Goal: Find specific page/section: Find specific page/section

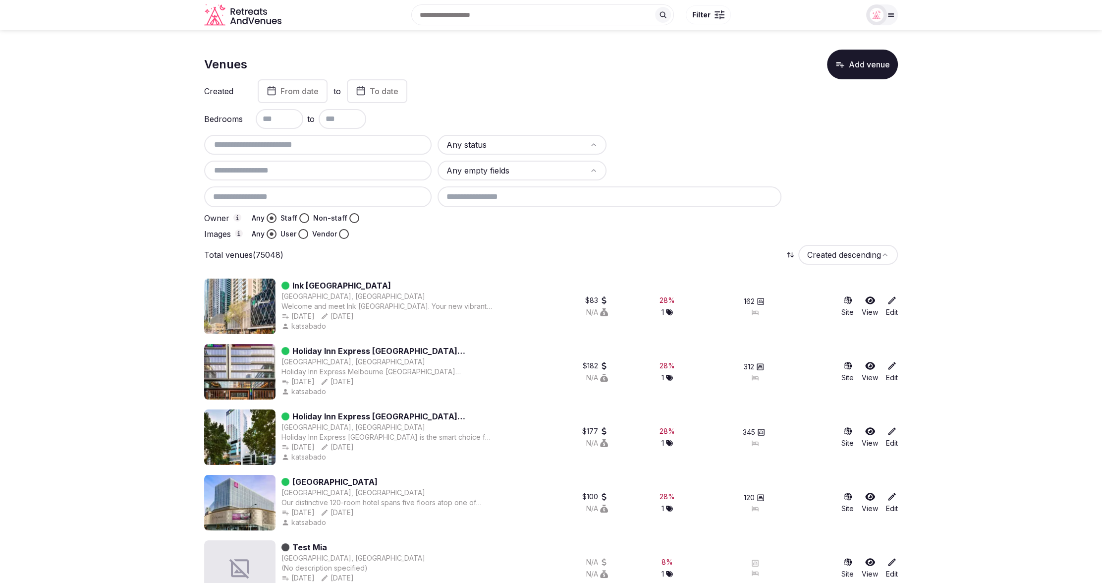
click at [287, 96] on span "From date" at bounding box center [299, 91] width 38 height 10
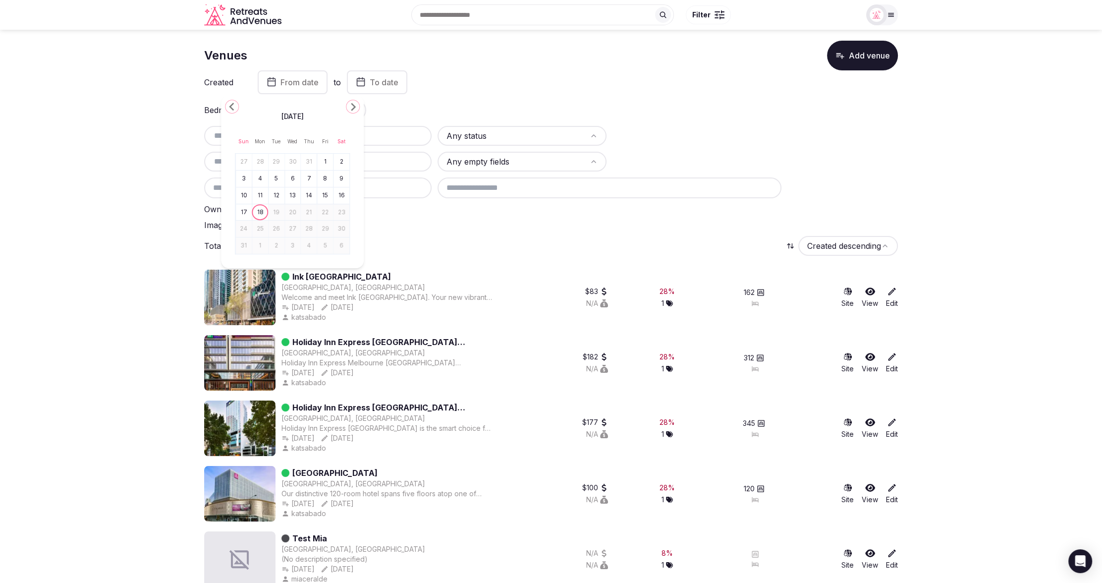
click at [233, 106] on icon "Go to the Previous Month" at bounding box center [232, 107] width 12 height 12
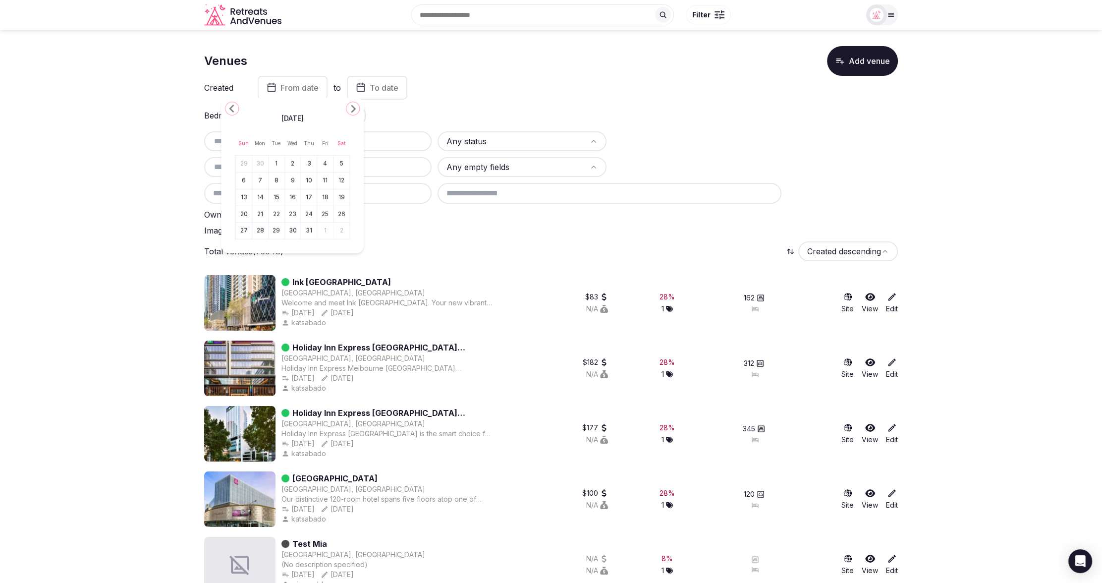
click at [233, 106] on icon "Go to the Previous Month" at bounding box center [232, 109] width 12 height 12
click at [233, 106] on div "June 2025 Sun Mon Tue Wed Thu Fri Sat 1 2 3 4 5 6 7 8 9 10 11 12 13 14 15 16 17…" at bounding box center [292, 181] width 143 height 156
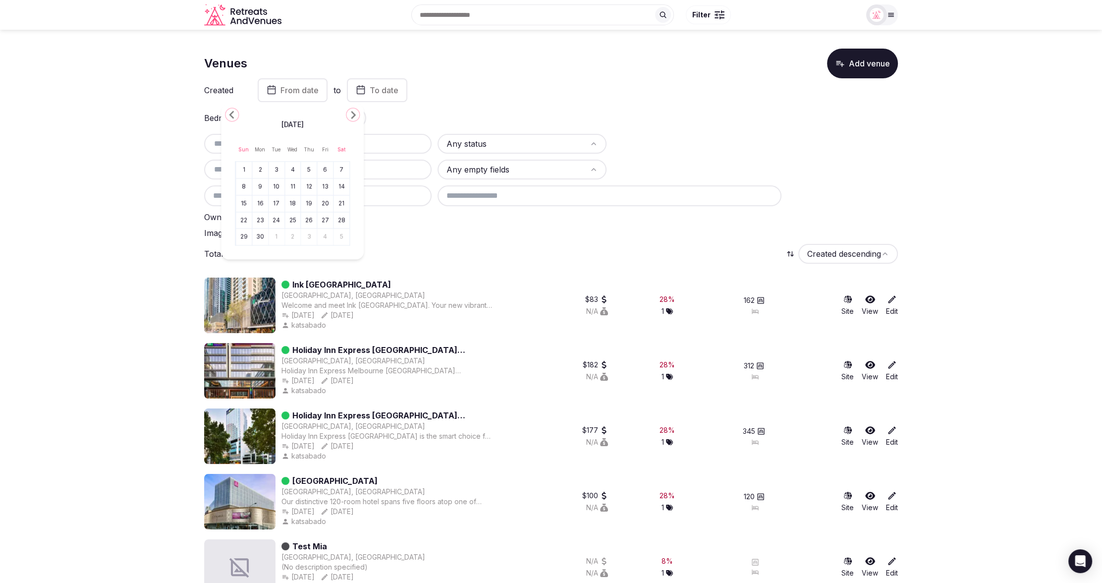
click at [233, 106] on div "June 2025 Sun Mon Tue Wed Thu Fri Sat 1 2 3 4 5 6 7 8 9 10 11 12 13 14 15 16 17…" at bounding box center [292, 182] width 143 height 156
click at [233, 106] on div "June 2025 Sun Mon Tue Wed Thu Fri Sat 1 2 3 4 5 6 7 8 9 10 11 12 13 14 15 16 17…" at bounding box center [292, 181] width 143 height 156
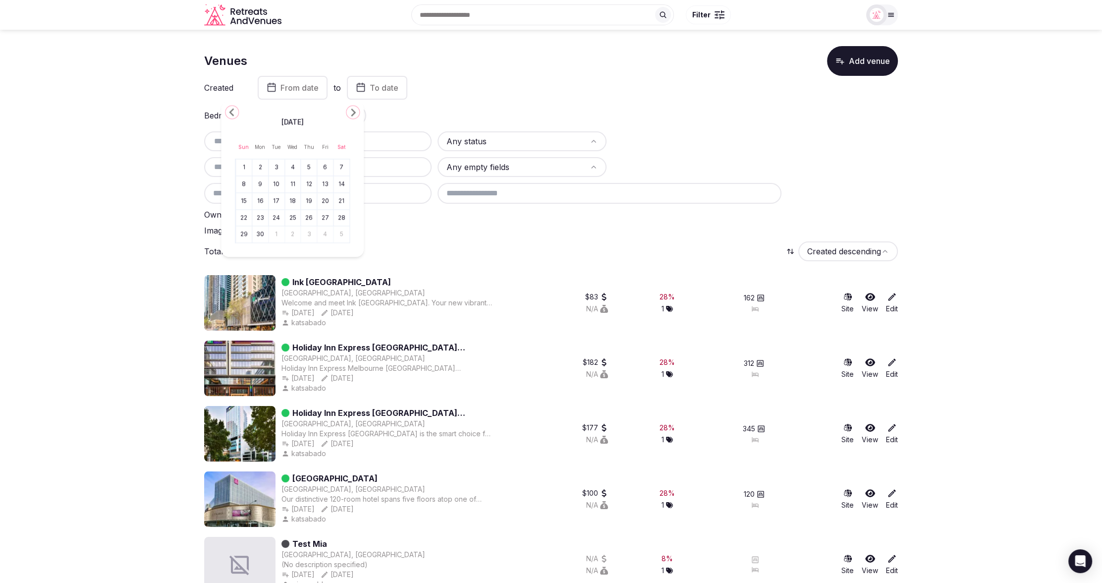
click at [230, 109] on icon "Go to the Previous Month" at bounding box center [232, 112] width 12 height 12
click at [230, 109] on icon "Go to the Previous Month" at bounding box center [232, 114] width 12 height 12
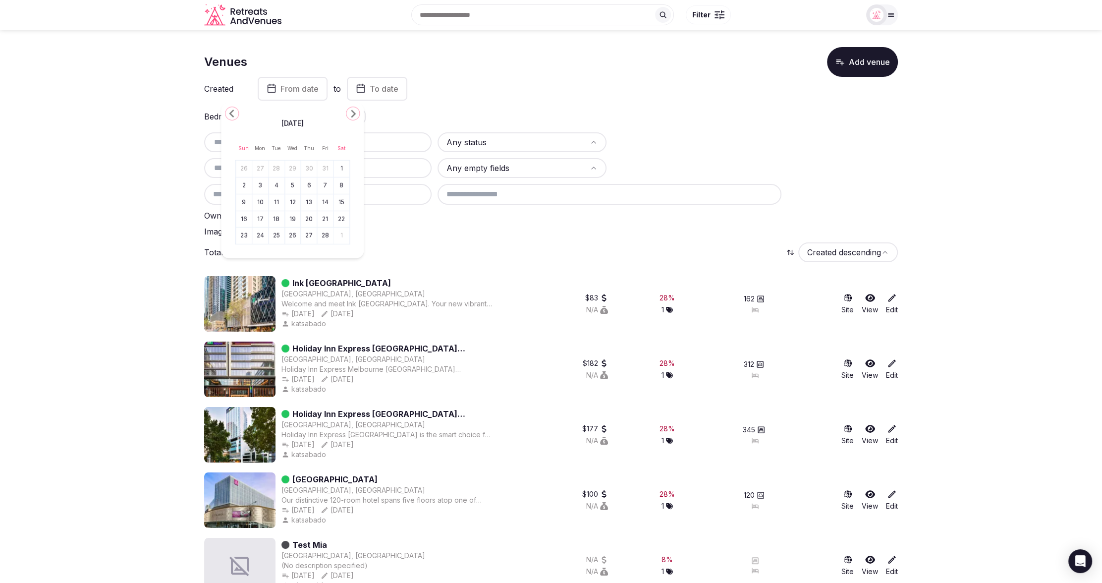
click at [230, 109] on icon "Go to the Previous Month" at bounding box center [232, 114] width 12 height 12
click at [356, 111] on icon "Go to the Next Month" at bounding box center [353, 114] width 12 height 12
click at [291, 171] on button "1" at bounding box center [293, 169] width 14 height 14
click at [486, 118] on div "Bedrooms to" at bounding box center [551, 117] width 694 height 20
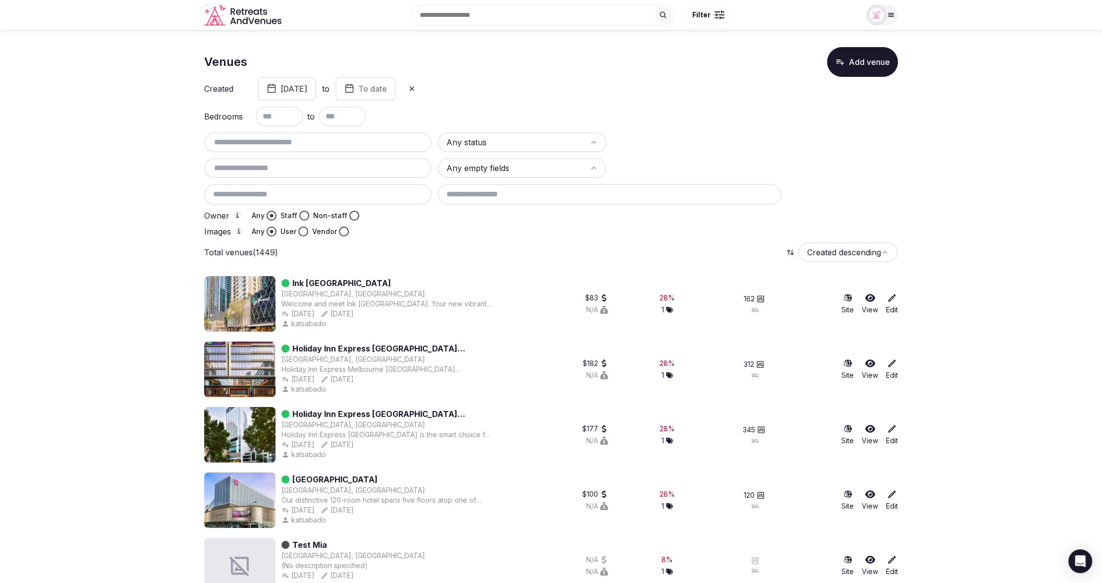
click at [296, 89] on button "January 1st, 2025" at bounding box center [287, 89] width 58 height 24
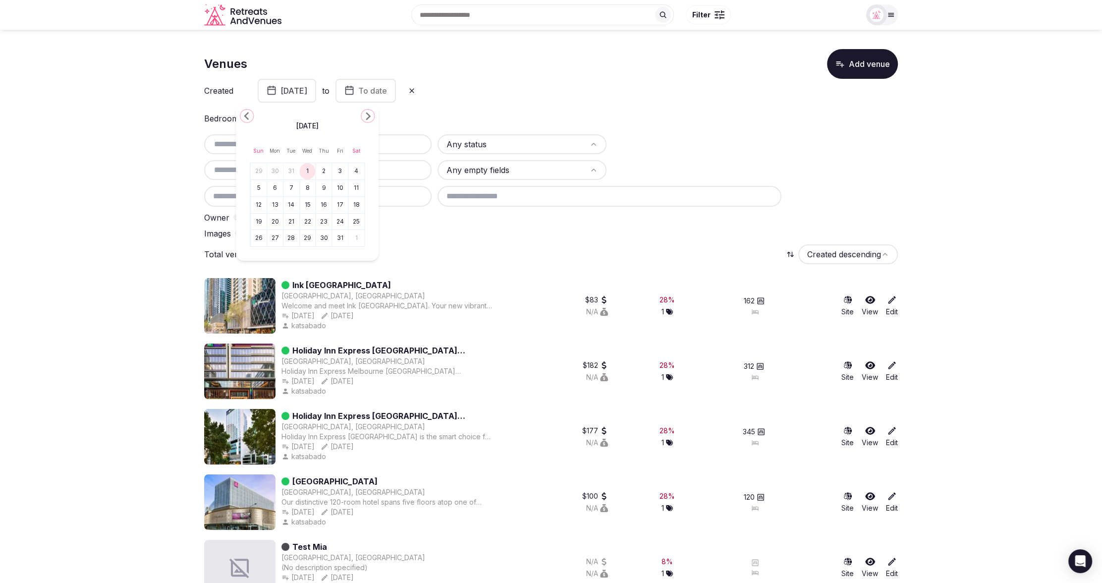
scroll to position [0, 0]
click at [247, 113] on polygon "Go to the Previous Month" at bounding box center [246, 116] width 5 height 8
click at [247, 113] on polygon "Go to the Previous Month" at bounding box center [246, 115] width 5 height 8
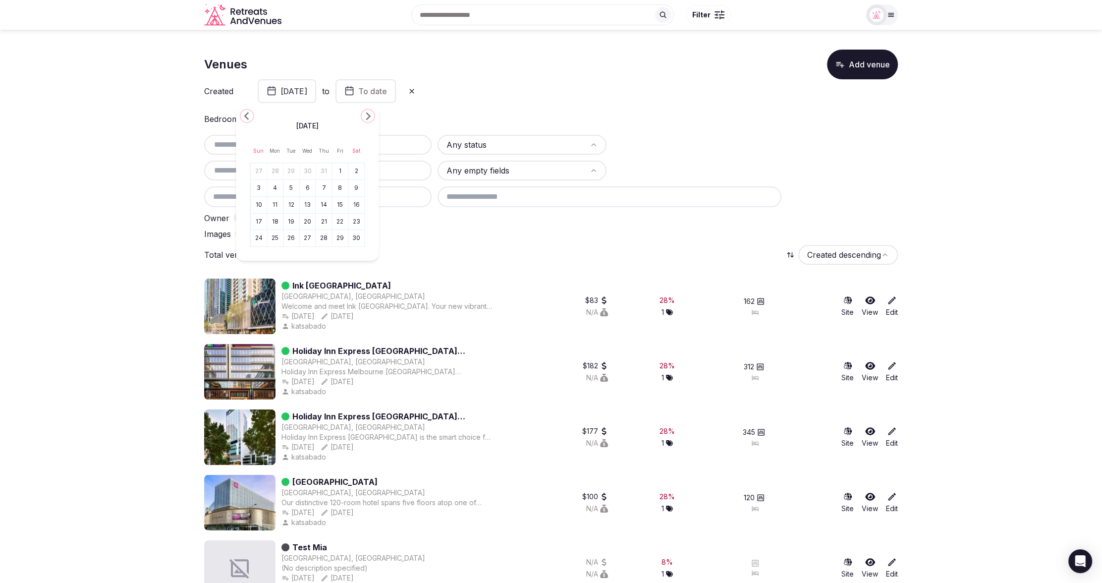
click at [247, 113] on polygon "Go to the Previous Month" at bounding box center [246, 116] width 5 height 8
click at [294, 172] on button "1" at bounding box center [291, 171] width 14 height 14
click at [387, 95] on span "To date" at bounding box center [372, 91] width 29 height 10
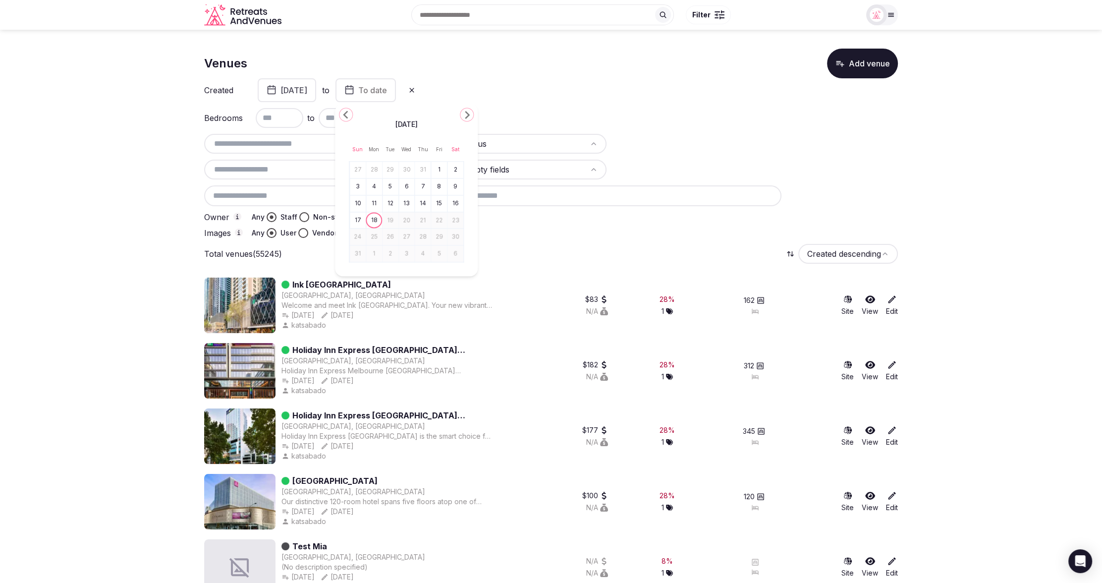
click at [344, 114] on polygon "Go to the Previous Month" at bounding box center [345, 115] width 5 height 8
click at [456, 236] on button "31" at bounding box center [455, 237] width 14 height 14
click at [725, 127] on div "Bedrooms to" at bounding box center [551, 118] width 694 height 20
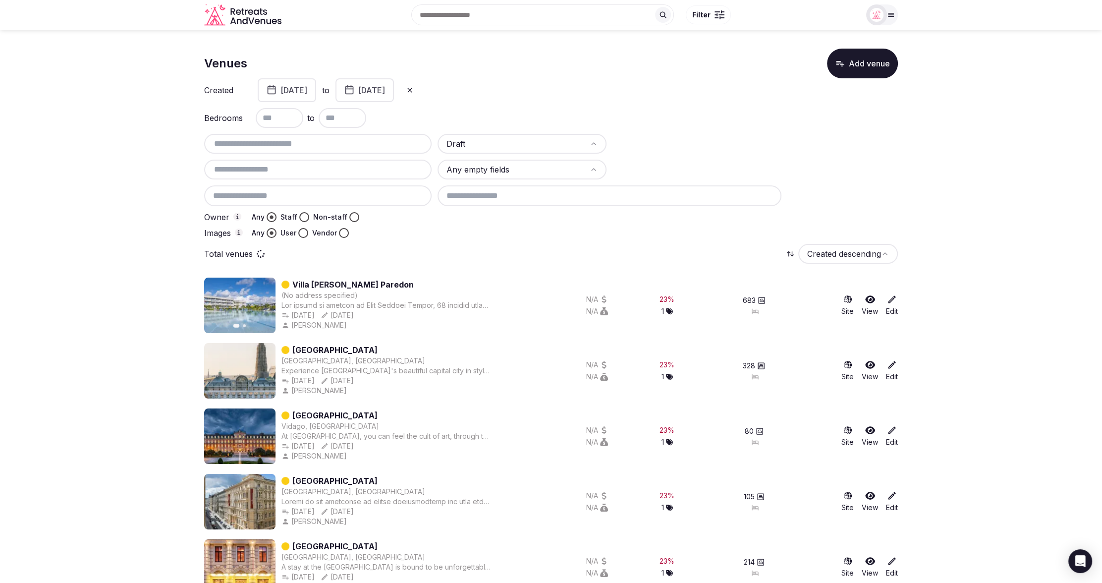
click at [698, 124] on div "Bedrooms to" at bounding box center [551, 118] width 694 height 20
click at [349, 216] on button "Non-staff" at bounding box center [354, 218] width 10 height 10
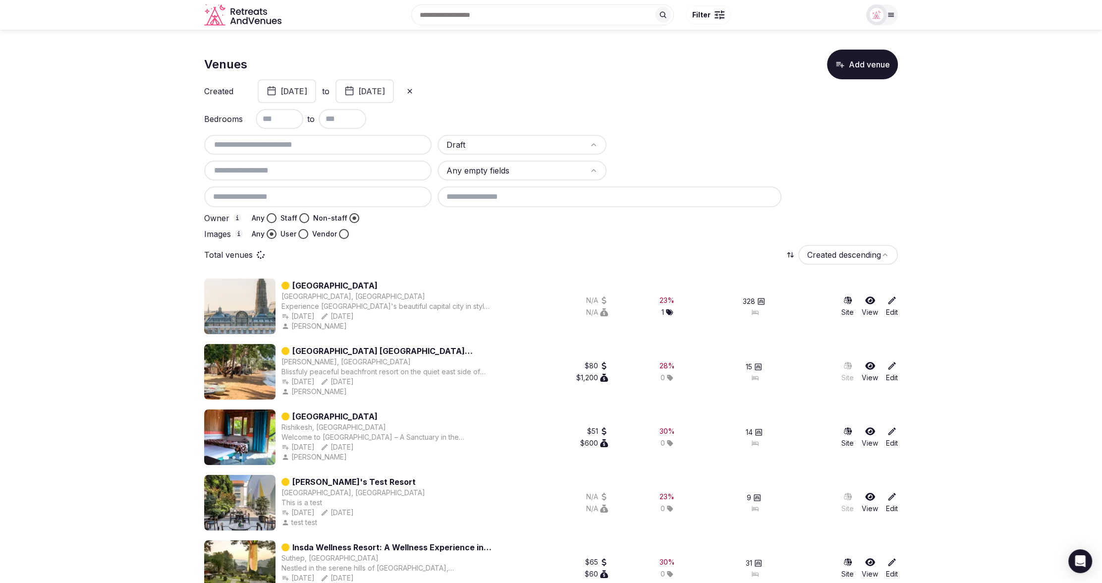
click at [399, 252] on div "Total venues Created descending" at bounding box center [551, 255] width 694 height 20
click at [273, 218] on button "Any" at bounding box center [272, 218] width 10 height 10
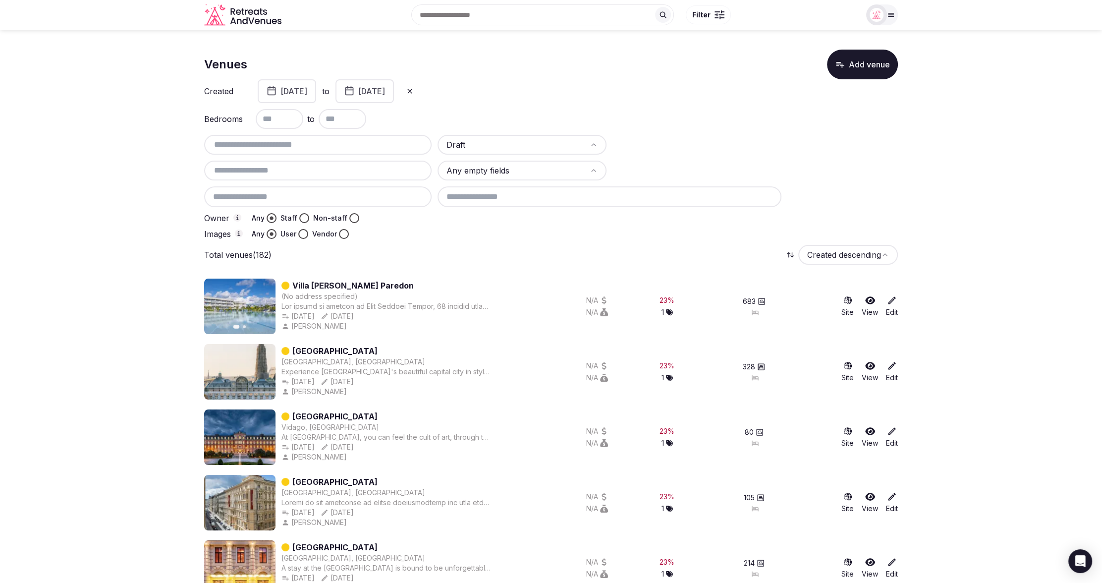
click at [316, 91] on button "[DATE]" at bounding box center [287, 91] width 58 height 24
click at [369, 117] on polygon "Go to the Next Month" at bounding box center [368, 116] width 5 height 8
click at [310, 171] on button "1" at bounding box center [308, 171] width 14 height 14
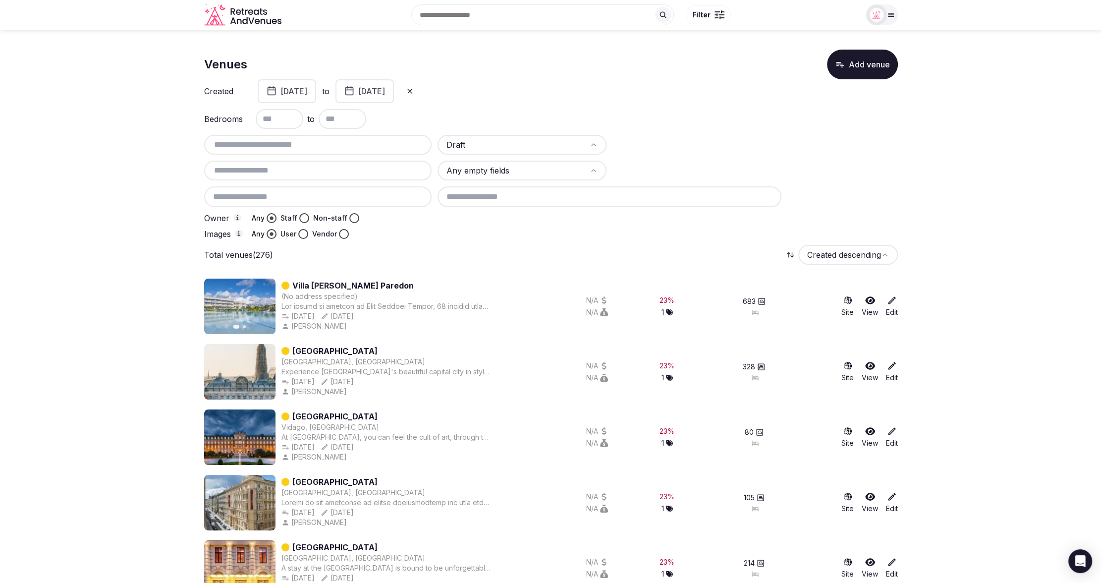
click at [396, 232] on div "Images Any User Vendor" at bounding box center [317, 234] width 227 height 10
click at [510, 247] on div "Total venues (276) Created descending" at bounding box center [551, 255] width 694 height 20
click at [303, 219] on button "Staff" at bounding box center [304, 218] width 10 height 10
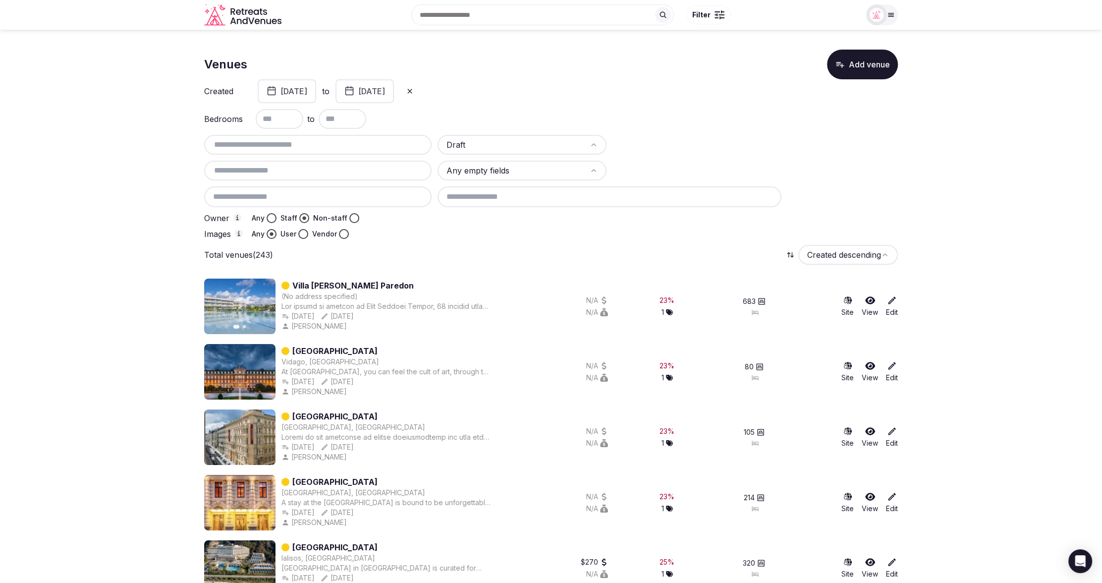
click at [439, 234] on div at bounding box center [668, 234] width 460 height 10
click at [268, 216] on button "Any" at bounding box center [272, 218] width 10 height 10
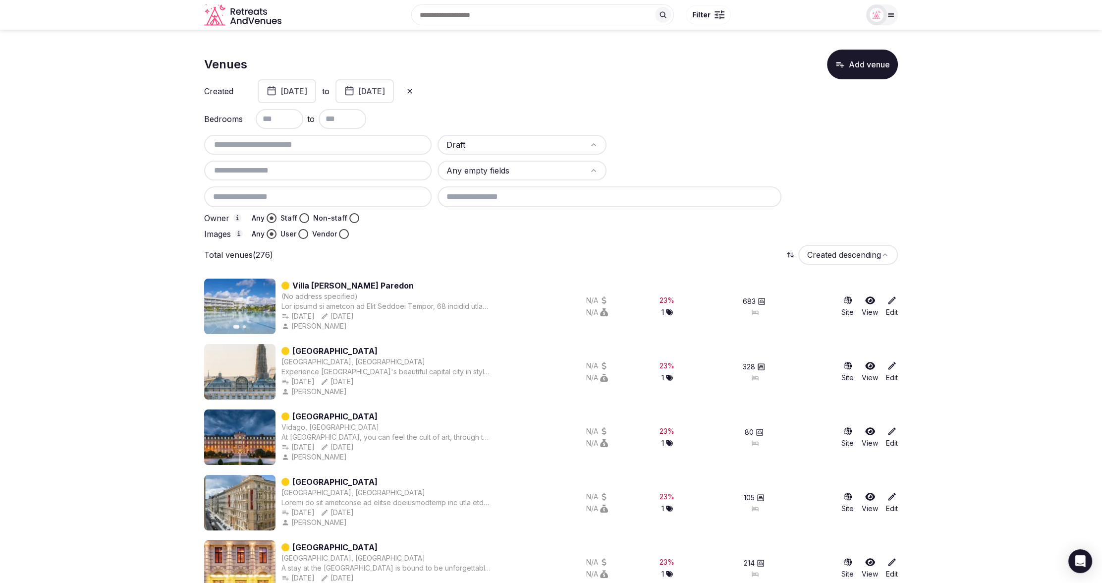
click at [414, 90] on icon at bounding box center [410, 91] width 8 height 8
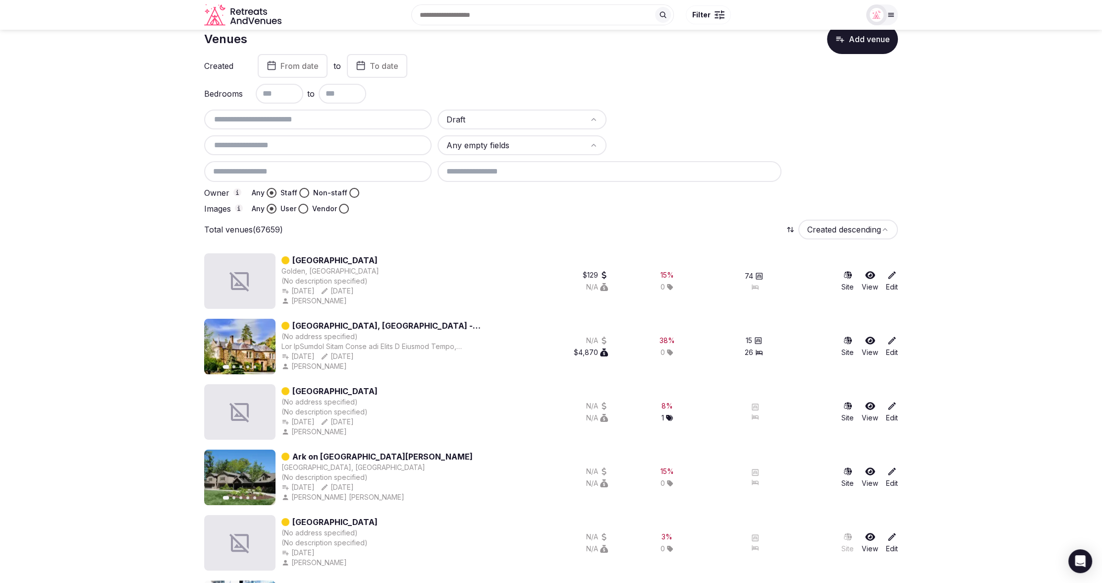
scroll to position [18, 0]
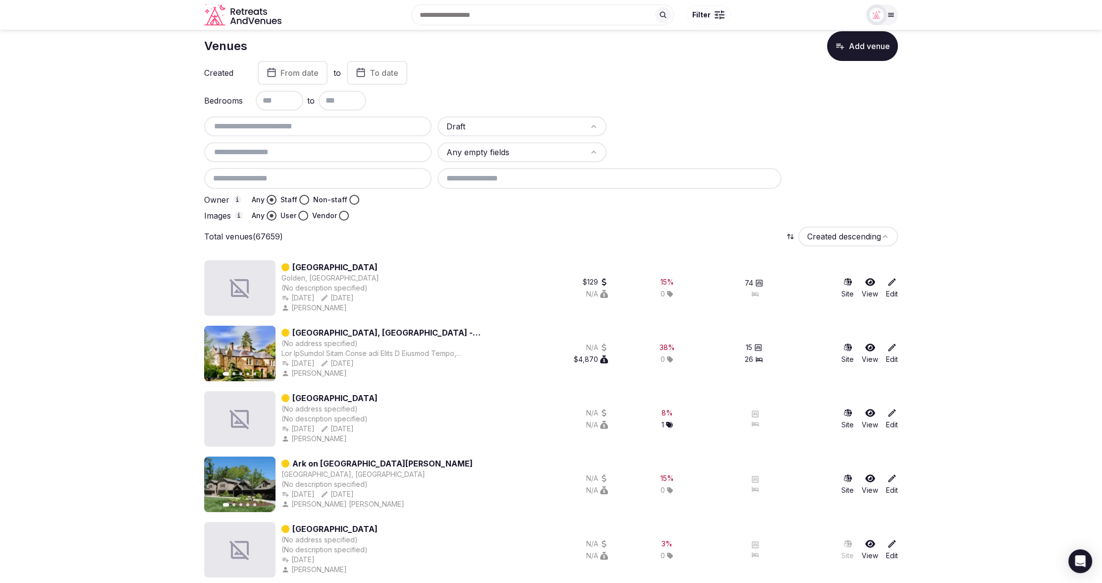
click at [283, 73] on span "From date" at bounding box center [299, 73] width 38 height 10
click at [231, 98] on polygon "Go to the Previous Month" at bounding box center [231, 97] width 5 height 8
click at [232, 98] on icon "Go to the Previous Month" at bounding box center [232, 97] width 12 height 12
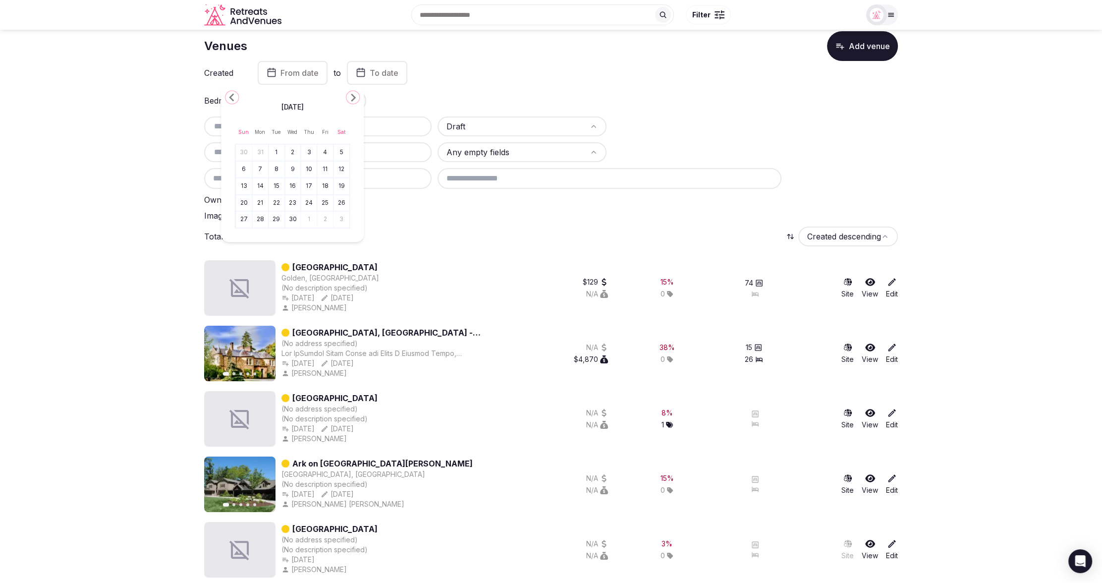
click at [232, 98] on icon "Go to the Previous Month" at bounding box center [232, 97] width 12 height 12
click at [355, 94] on icon "Go to the Next Month" at bounding box center [353, 97] width 12 height 12
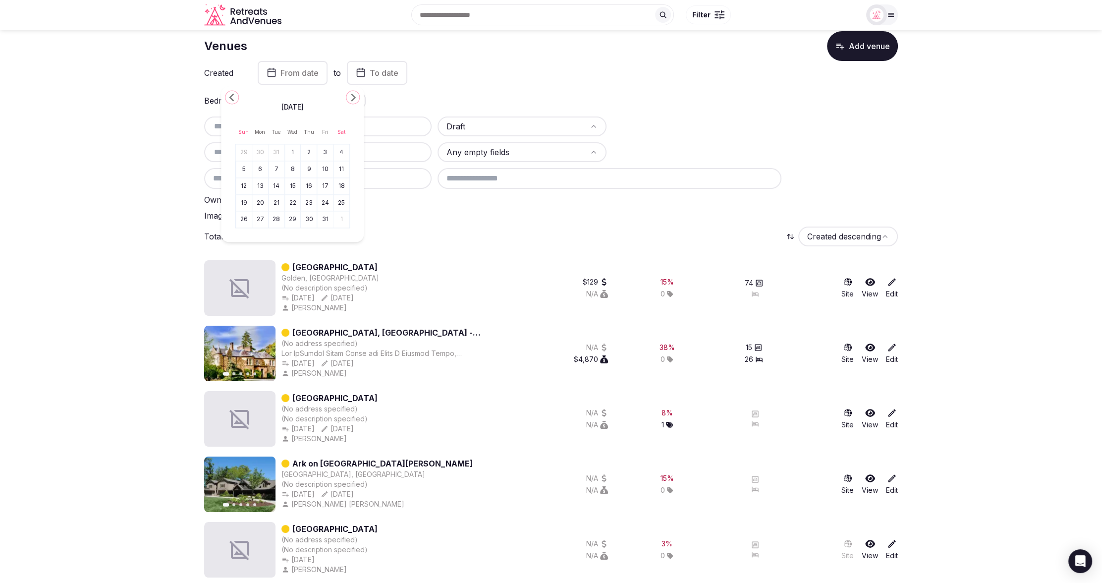
click at [296, 153] on button "1" at bounding box center [293, 152] width 14 height 14
click at [396, 77] on button "To date" at bounding box center [365, 73] width 60 height 24
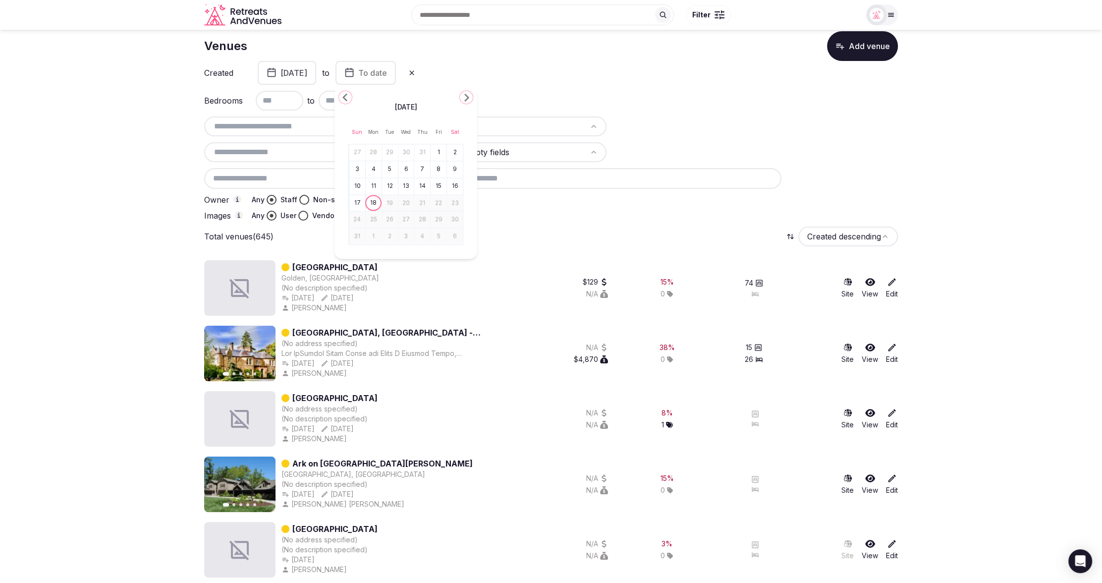
click at [349, 96] on icon "Go to the Previous Month" at bounding box center [345, 97] width 12 height 12
click at [468, 98] on polygon "Go to the Next Month" at bounding box center [466, 98] width 5 height 8
click at [375, 203] on button "18" at bounding box center [374, 203] width 14 height 14
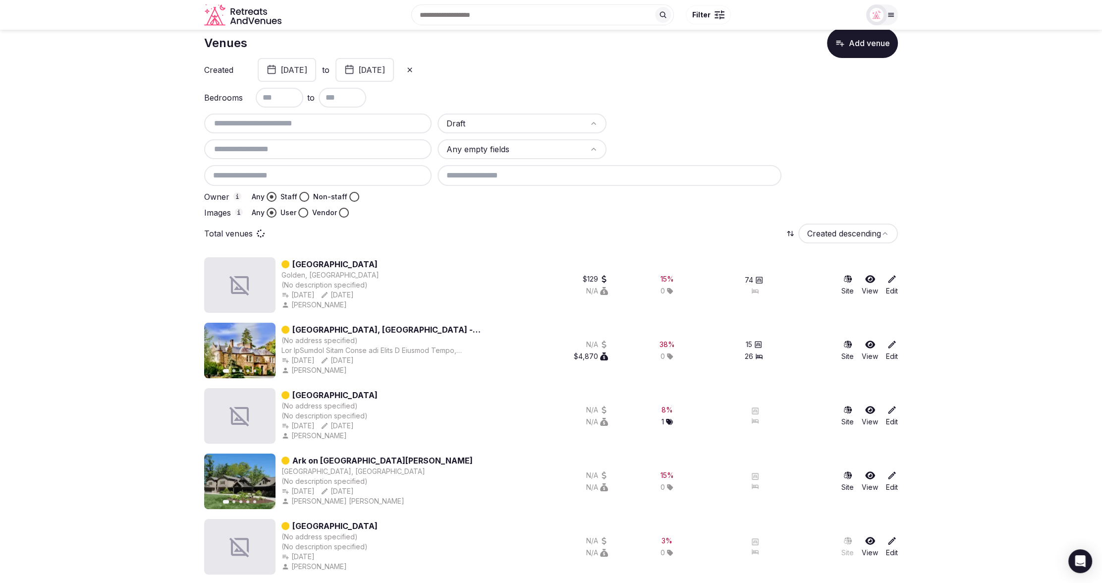
scroll to position [27, 0]
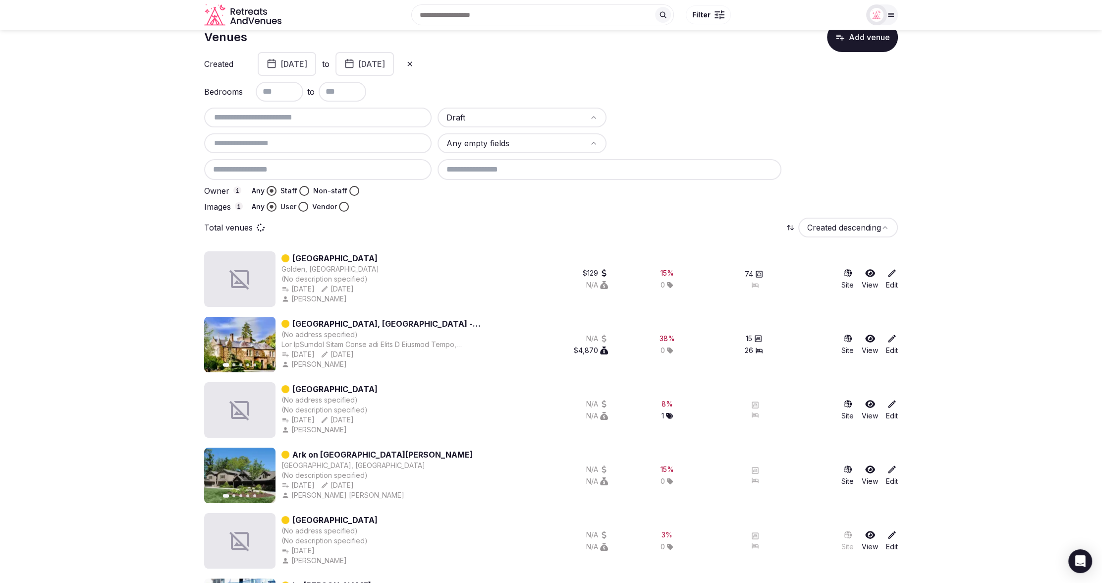
click at [685, 136] on div at bounding box center [696, 143] width 169 height 20
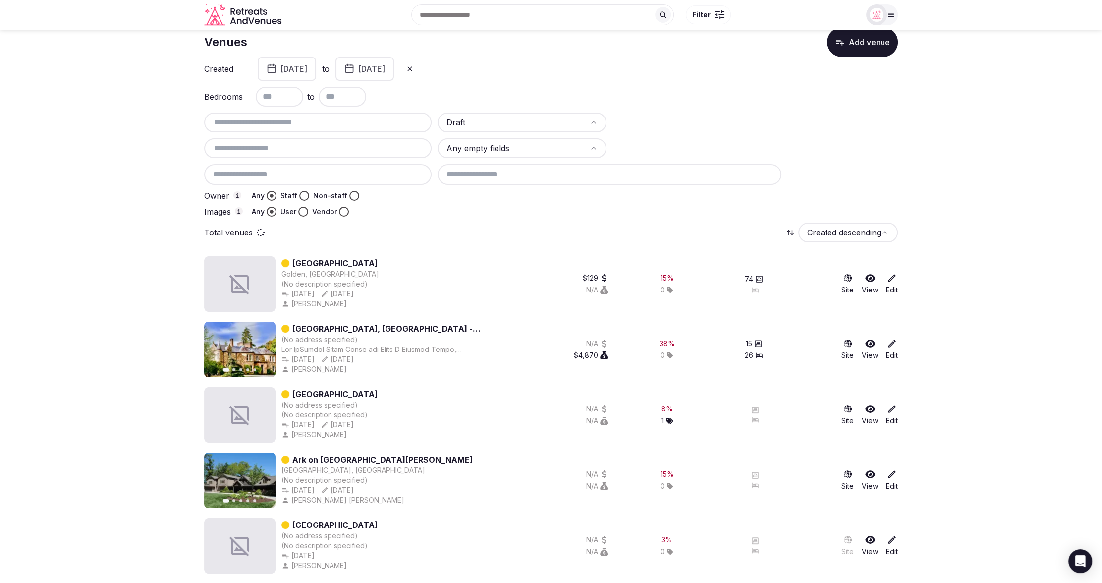
scroll to position [21, 0]
click at [303, 213] on button "User" at bounding box center [303, 213] width 10 height 10
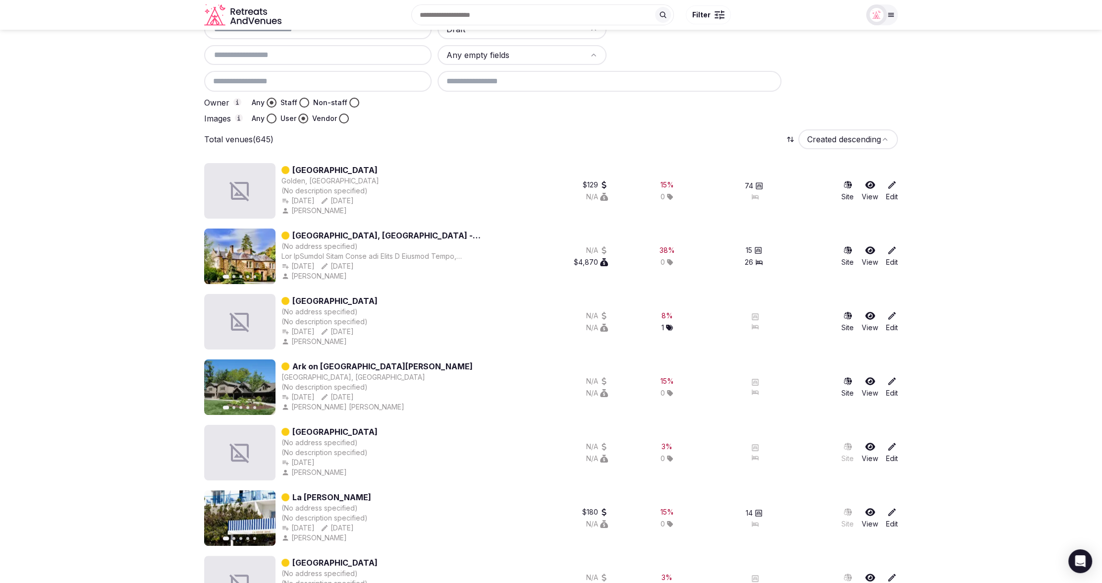
scroll to position [0, 0]
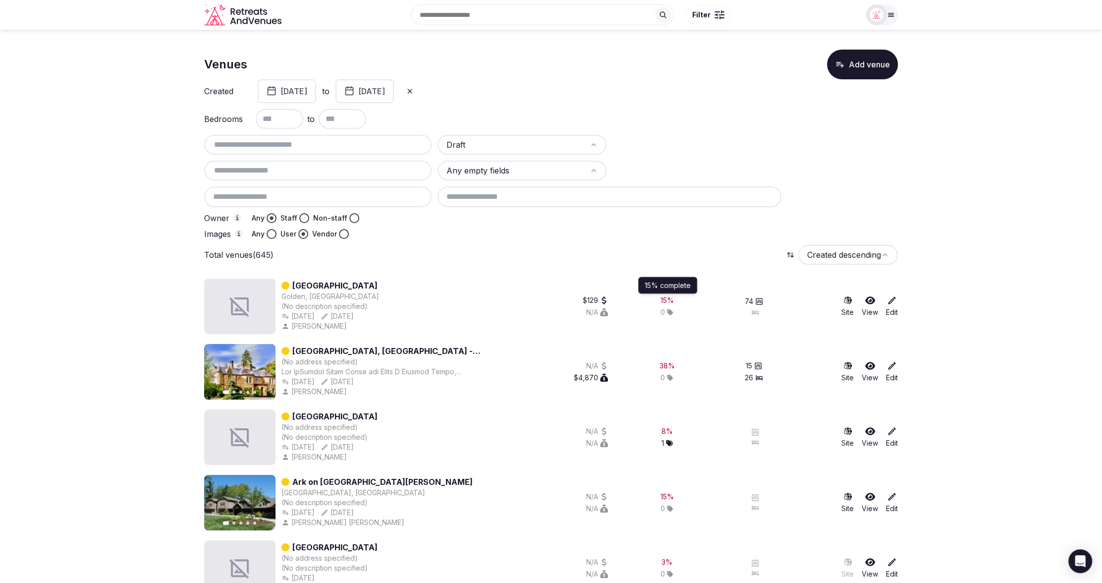
click at [670, 296] on div "15 %" at bounding box center [667, 300] width 13 height 10
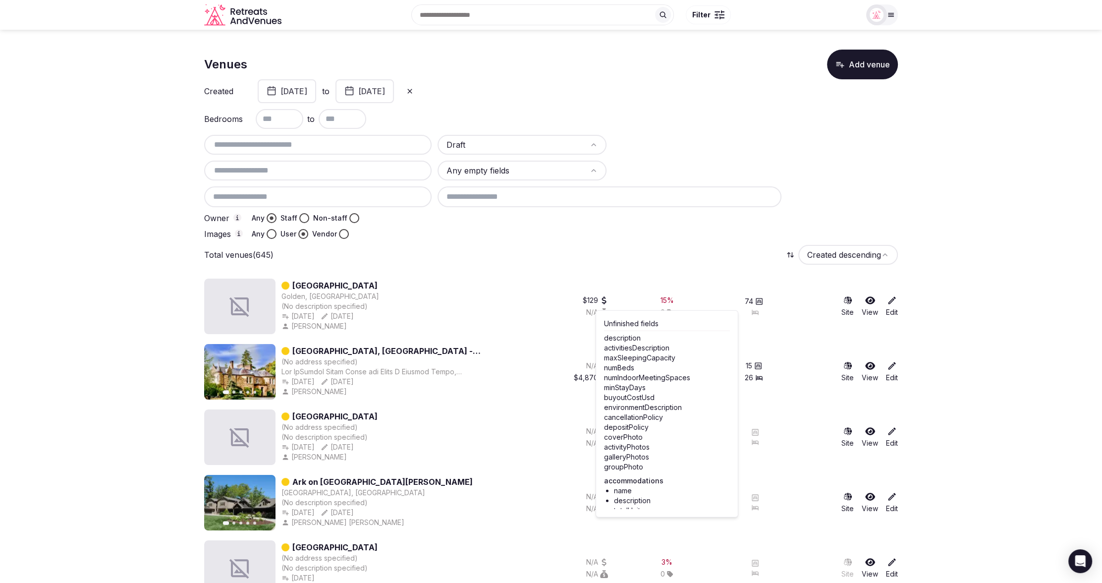
click at [690, 284] on div "15 % 0" at bounding box center [667, 306] width 114 height 56
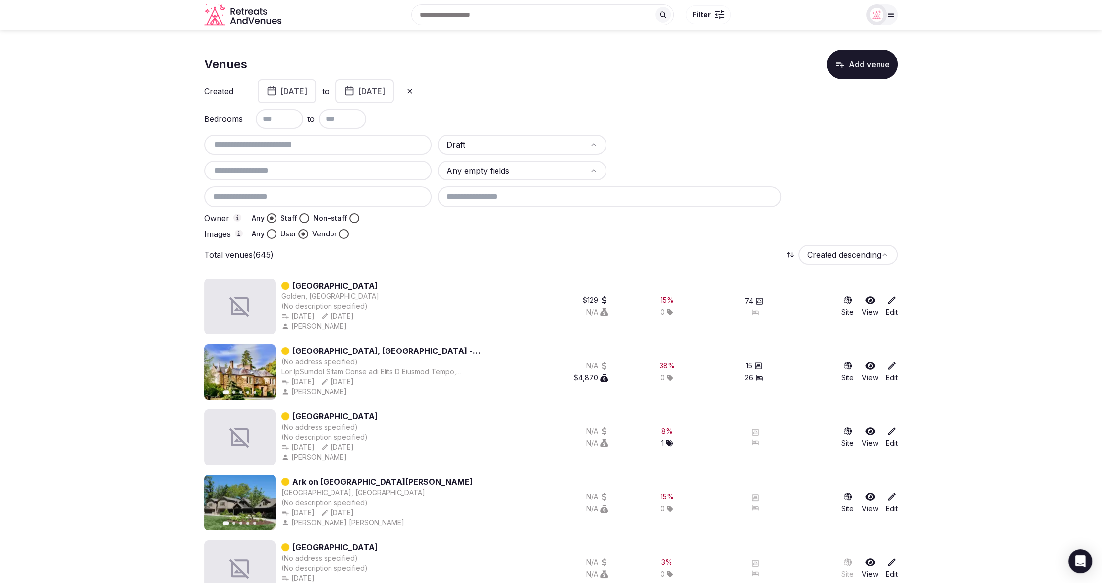
click at [663, 289] on div "15 % 0" at bounding box center [667, 306] width 114 height 56
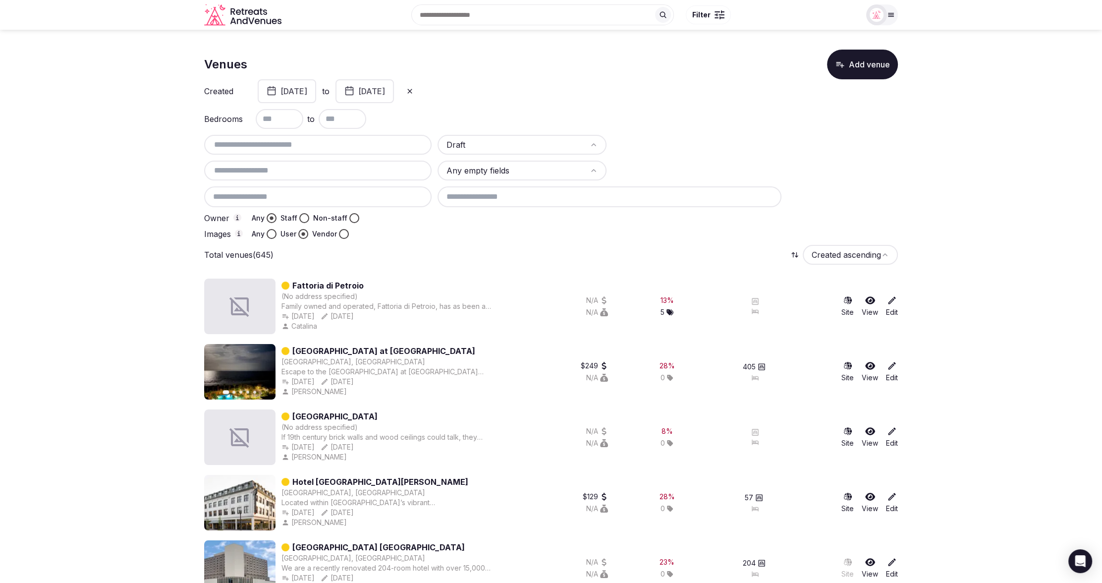
drag, startPoint x: 88, startPoint y: 220, endPoint x: 64, endPoint y: 218, distance: 24.4
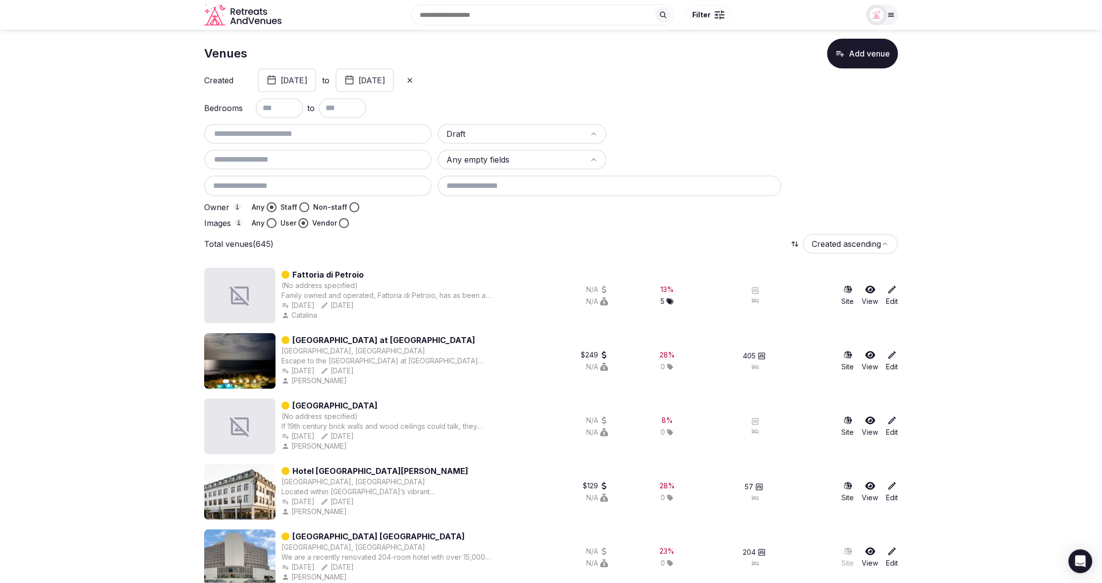
scroll to position [11, 0]
click at [270, 221] on button "Any" at bounding box center [272, 223] width 10 height 10
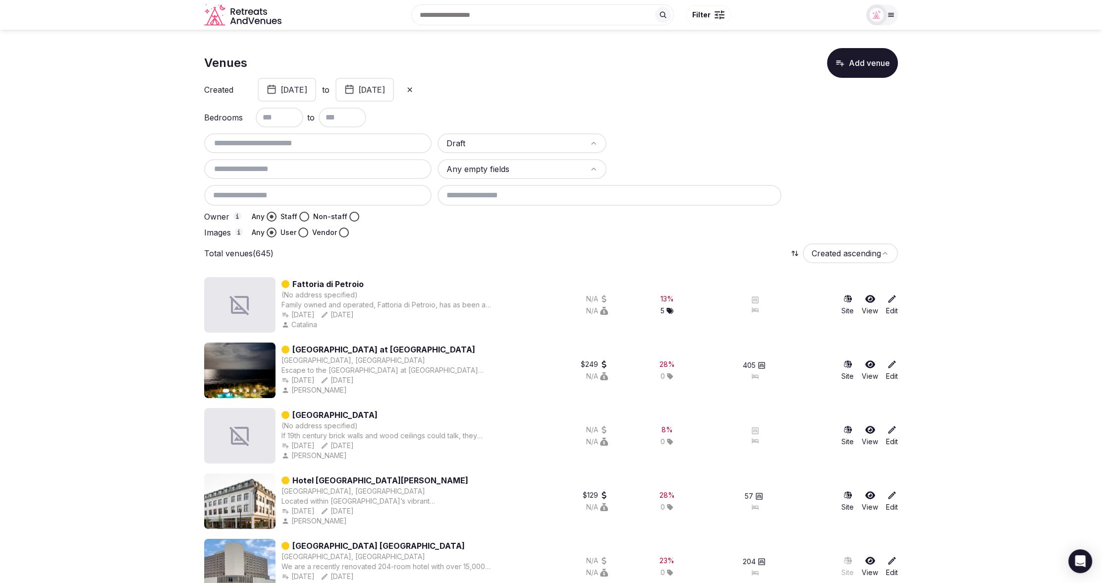
type button "any"
click at [316, 85] on button "January 1st, 2025" at bounding box center [287, 90] width 58 height 24
click at [247, 116] on polygon "Go to the Previous Month" at bounding box center [246, 114] width 5 height 8
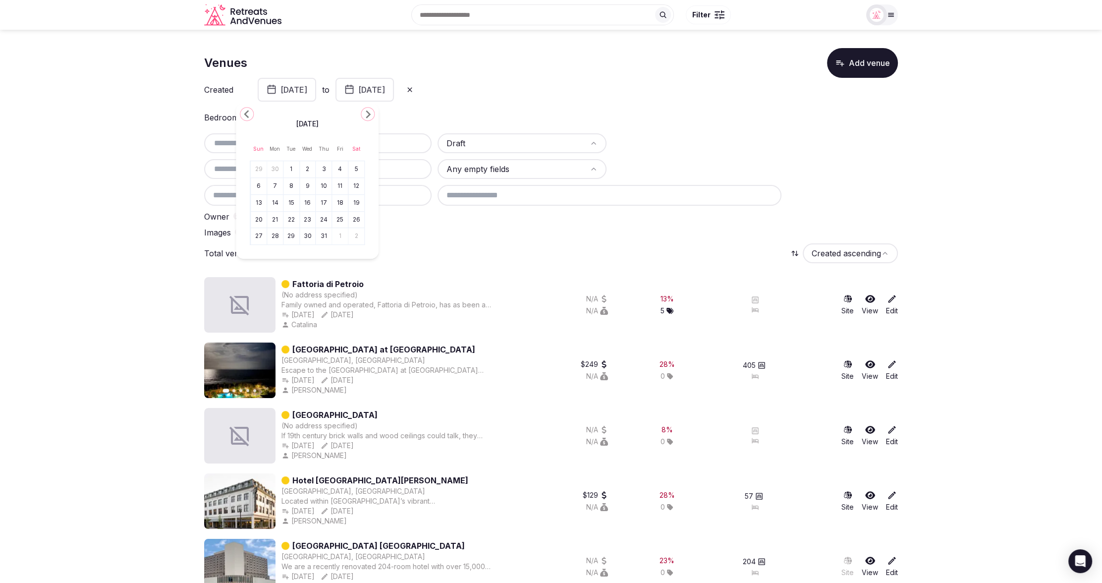
click at [294, 167] on button "1" at bounding box center [291, 169] width 14 height 14
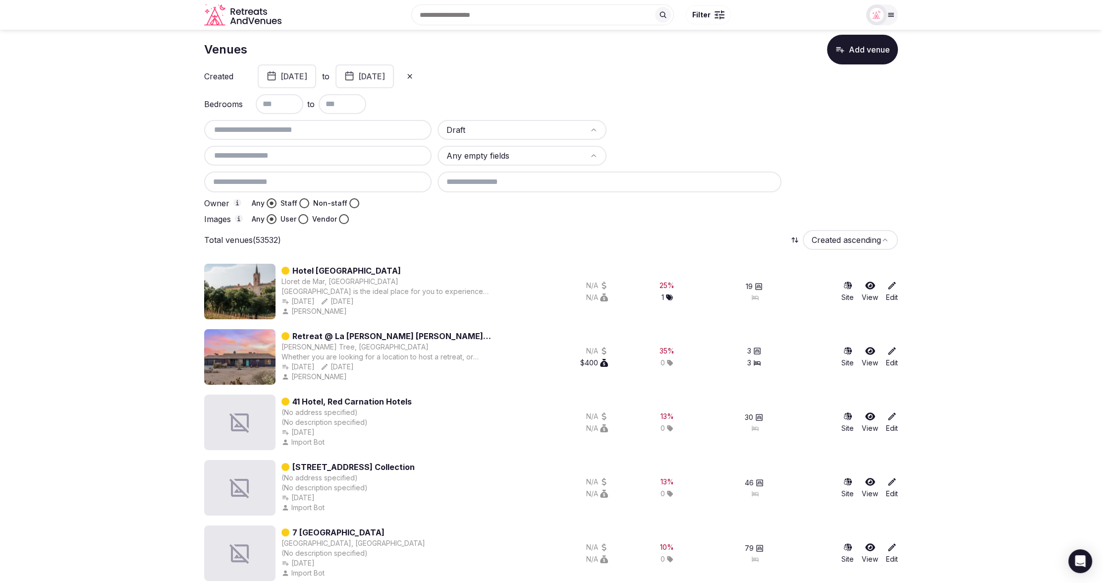
scroll to position [15, 0]
click at [890, 417] on icon at bounding box center [892, 415] width 7 height 7
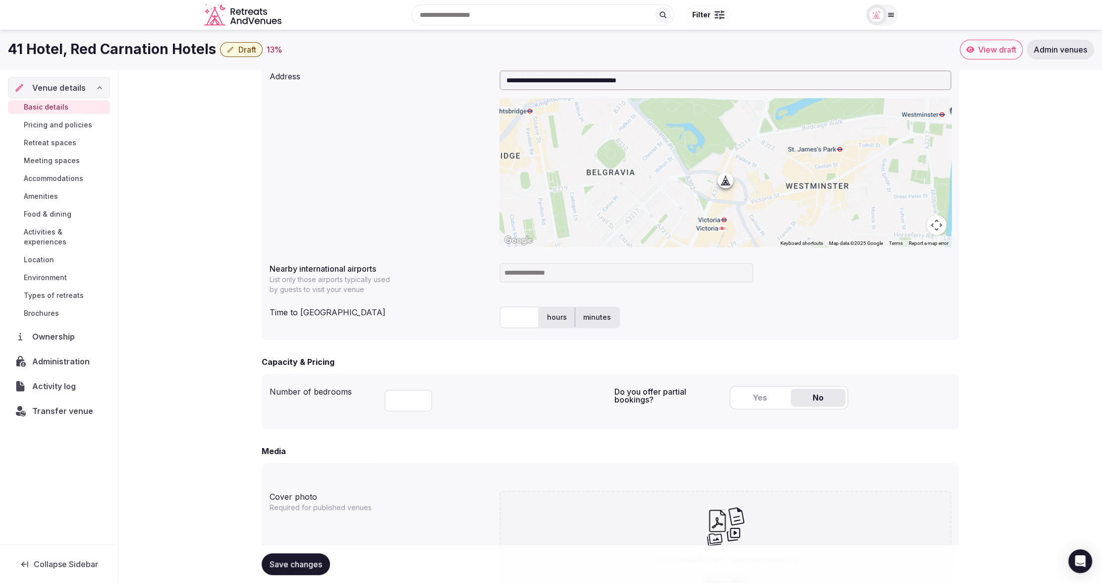
scroll to position [331, 0]
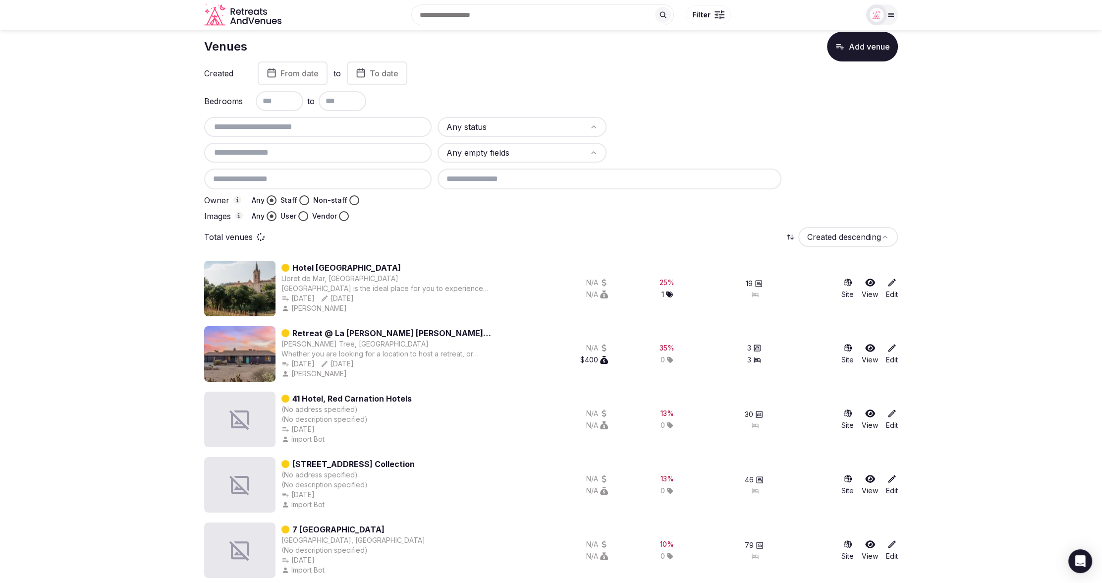
drag, startPoint x: 896, startPoint y: 152, endPoint x: 874, endPoint y: 146, distance: 22.6
click at [895, 152] on div "Any status Any empty fields Owner Any Staff Non-staff Images Any User Vendor" at bounding box center [551, 169] width 694 height 104
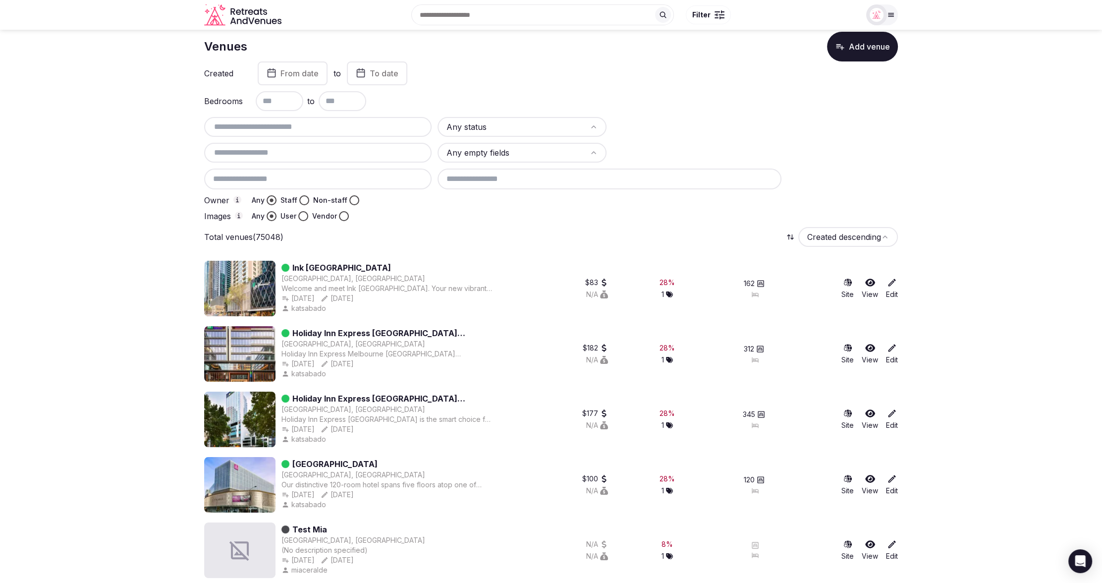
scroll to position [15, 0]
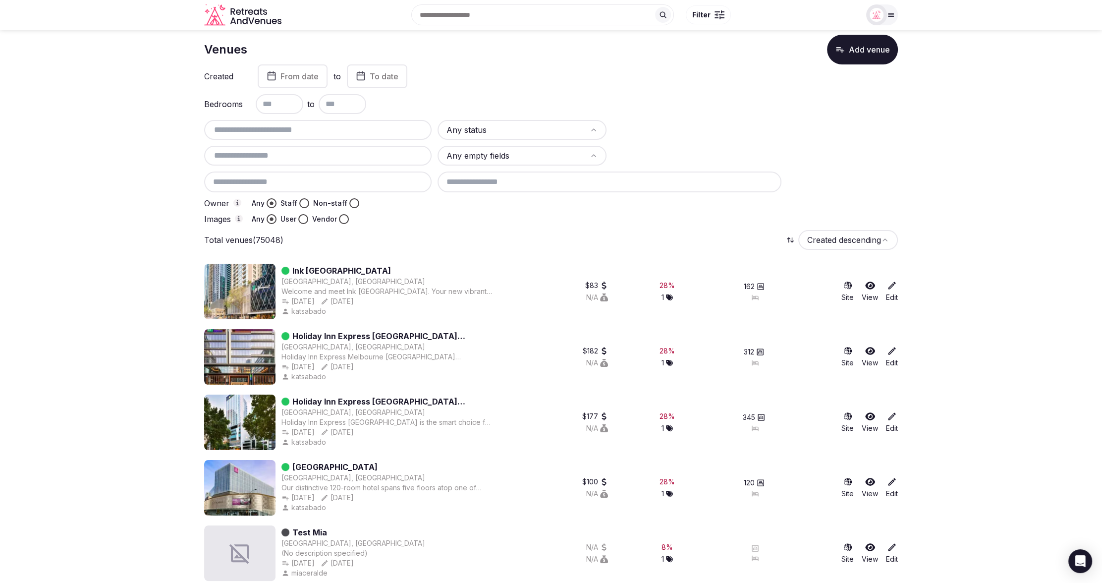
drag, startPoint x: 477, startPoint y: 192, endPoint x: 472, endPoint y: 189, distance: 6.2
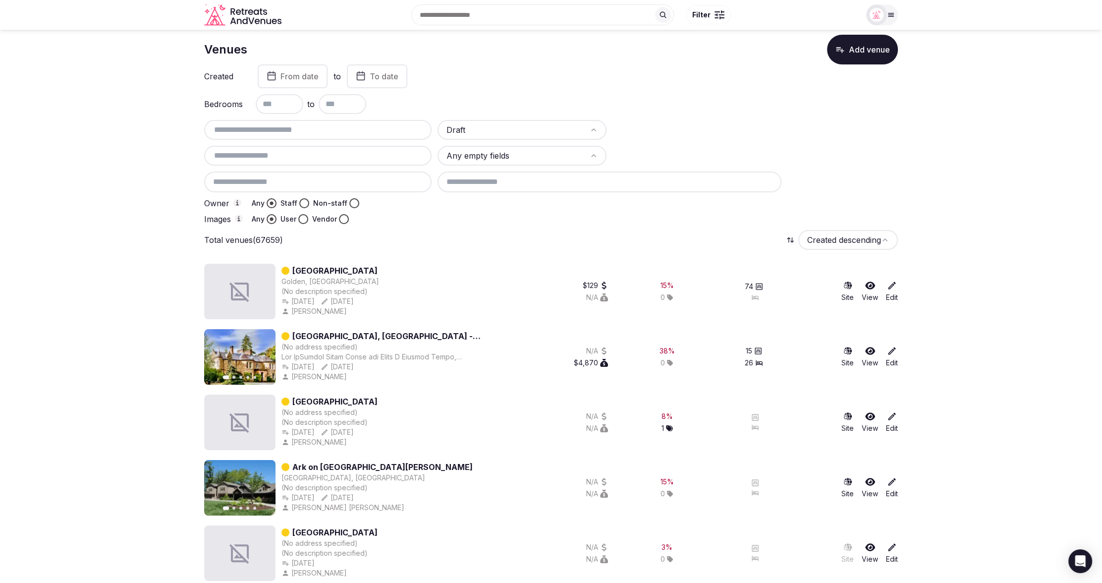
click at [277, 80] on button "From date" at bounding box center [293, 76] width 70 height 24
click at [231, 100] on polygon "Go to the Previous Month" at bounding box center [231, 101] width 5 height 8
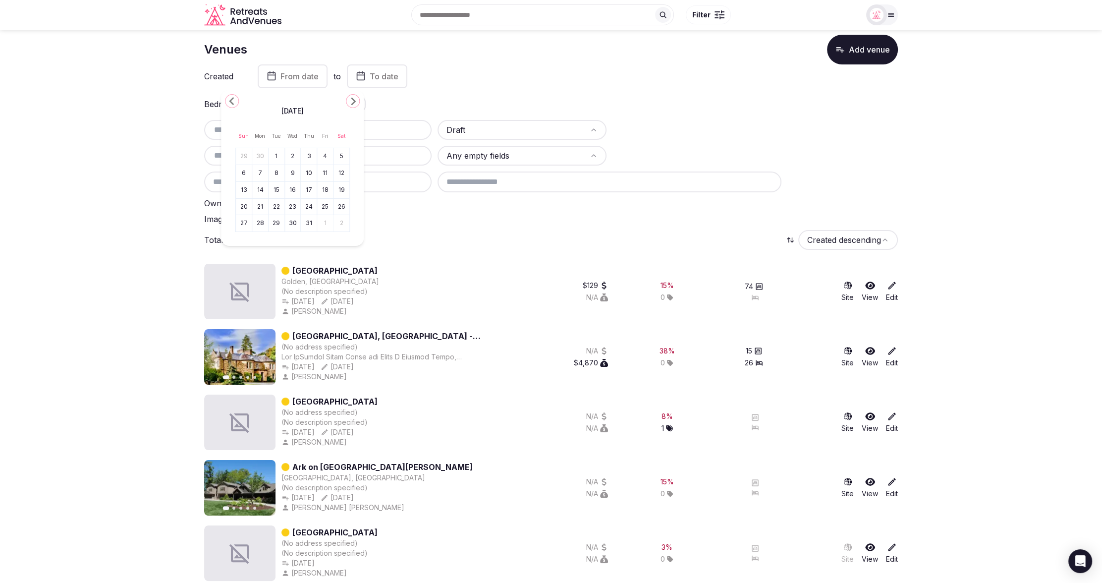
click at [231, 100] on polygon "Go to the Previous Month" at bounding box center [231, 101] width 5 height 8
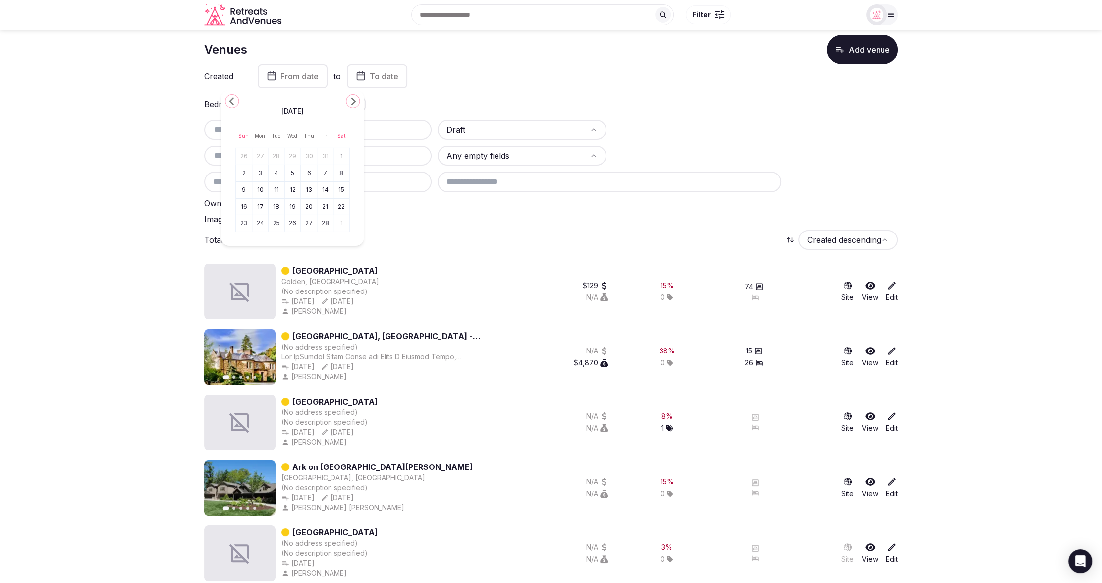
click at [231, 100] on polygon "Go to the Previous Month" at bounding box center [231, 101] width 5 height 8
click at [352, 101] on icon "Go to the Next Month" at bounding box center [353, 101] width 12 height 12
click at [294, 155] on button "1" at bounding box center [293, 156] width 14 height 14
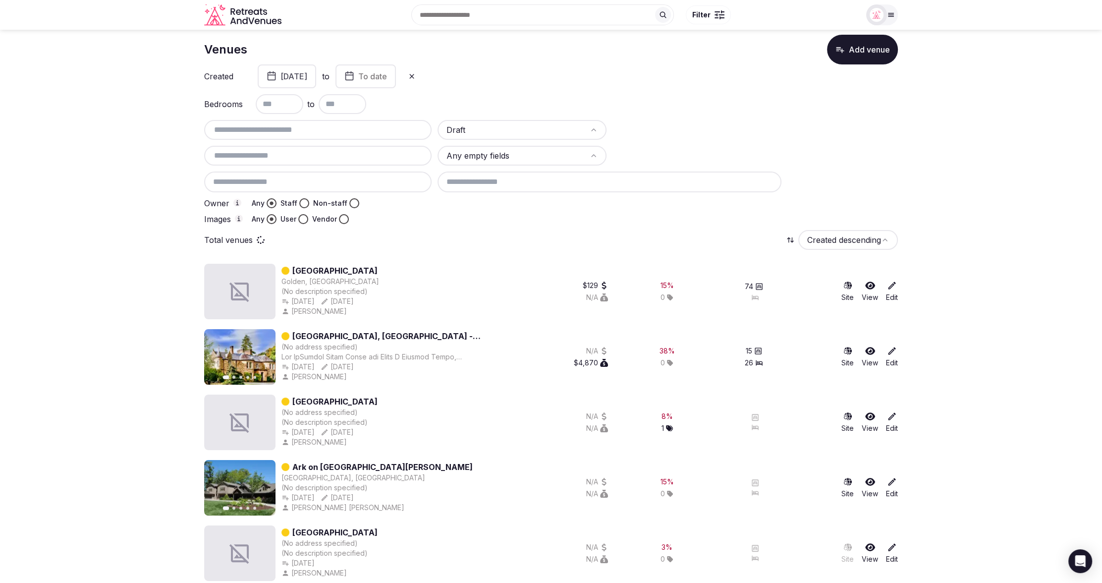
click at [392, 83] on button "To date" at bounding box center [365, 76] width 60 height 24
click at [373, 204] on button "18" at bounding box center [374, 206] width 14 height 14
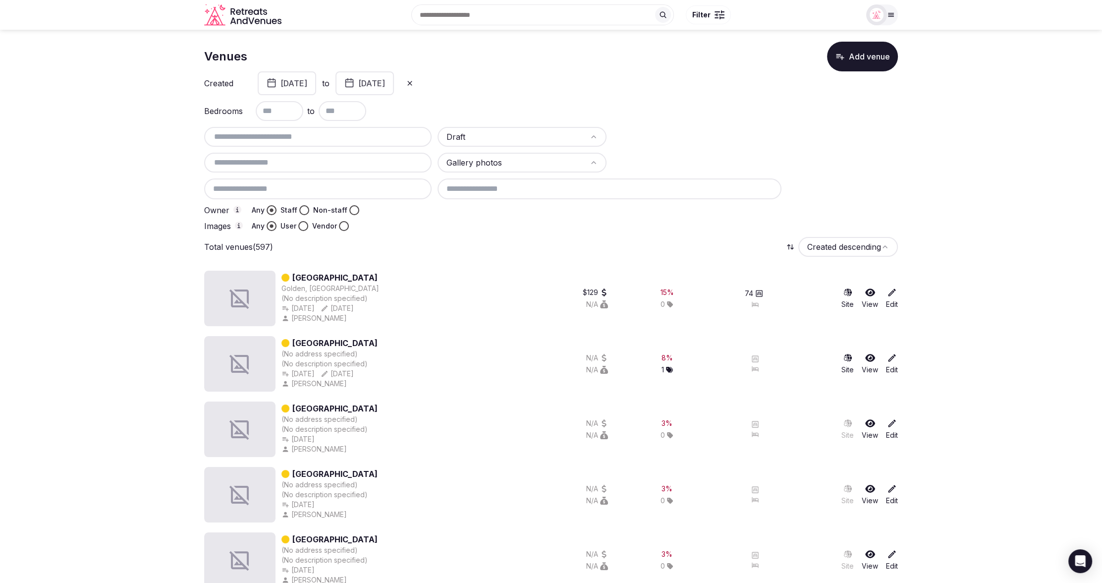
scroll to position [0, 0]
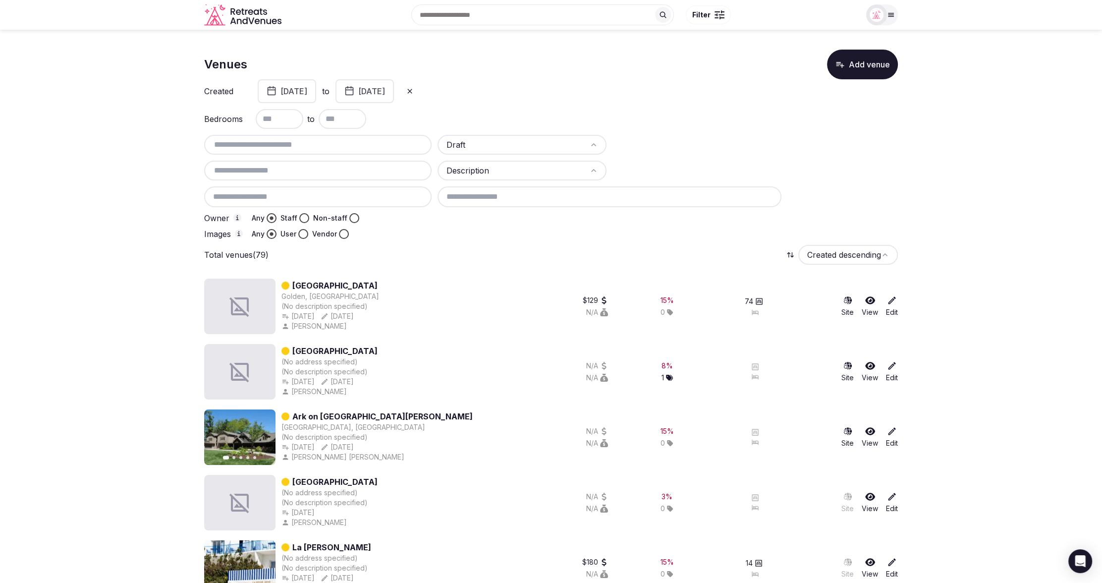
click at [505, 233] on div at bounding box center [668, 234] width 460 height 10
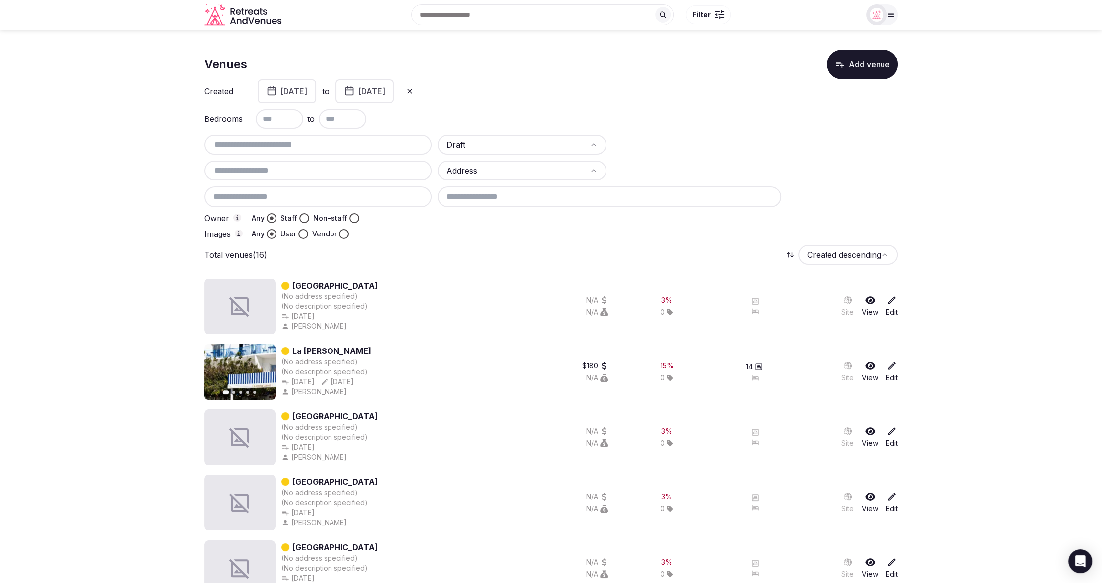
click at [498, 253] on div "Total venues (16) Created descending" at bounding box center [551, 255] width 694 height 20
click at [501, 251] on div "Total venues (16) Created descending" at bounding box center [551, 255] width 694 height 20
click at [343, 234] on button "Vendor" at bounding box center [344, 234] width 10 height 10
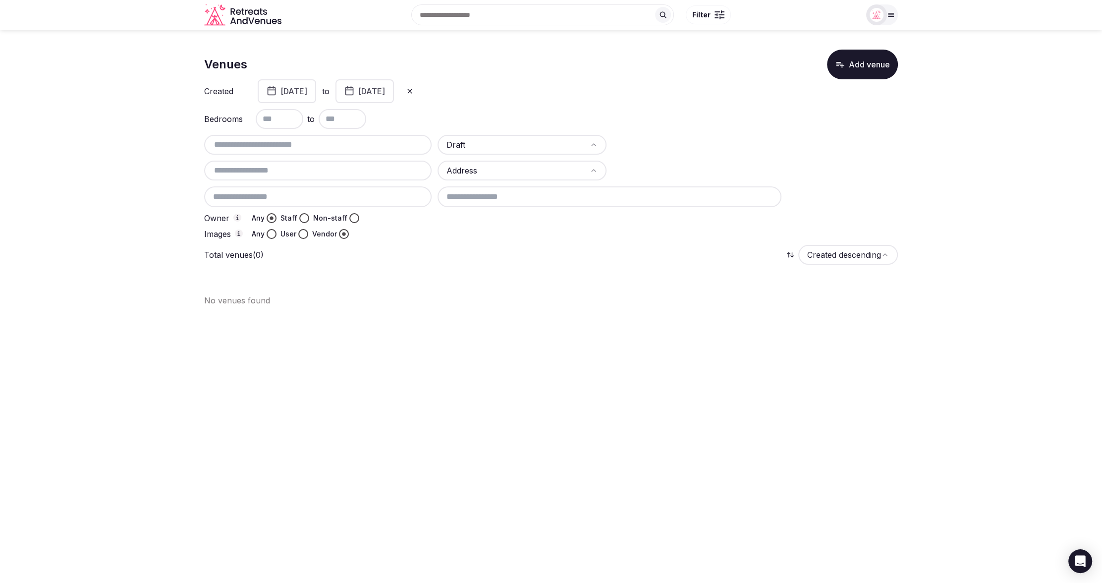
click at [302, 218] on button "Staff" at bounding box center [304, 218] width 10 height 10
click at [316, 88] on button "January 1st, 2025" at bounding box center [287, 91] width 58 height 24
click at [414, 90] on icon at bounding box center [410, 91] width 8 height 8
click at [449, 249] on div "Total venues (0) Created descending" at bounding box center [551, 255] width 694 height 20
click at [269, 215] on button "Any" at bounding box center [272, 218] width 10 height 10
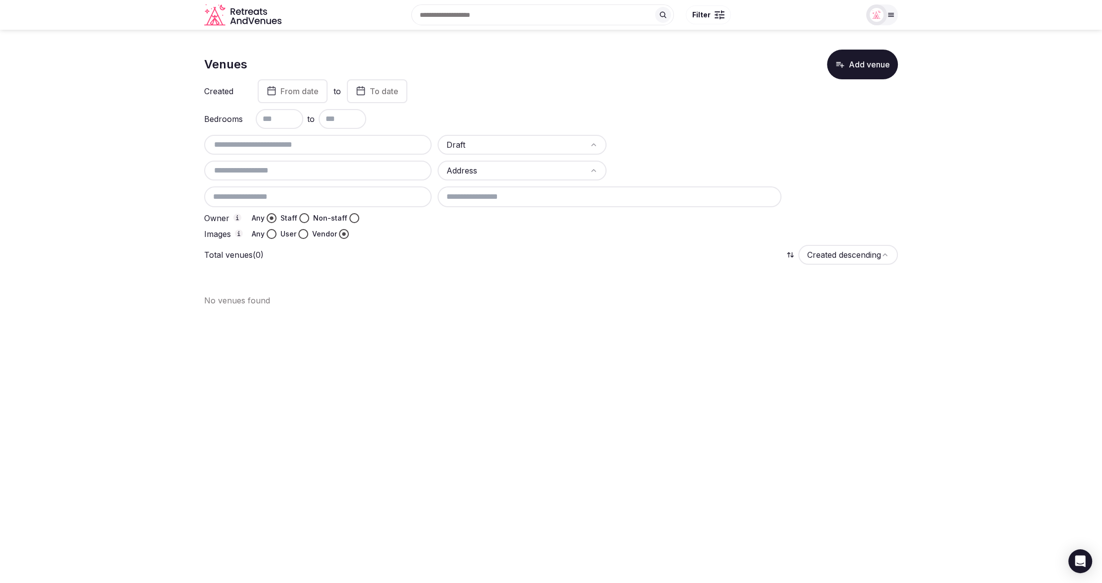
click at [305, 220] on button "Staff" at bounding box center [304, 218] width 10 height 10
type button "staff"
click at [383, 293] on div "Venues Add venue Created From date to To date Bedrooms to Draft Address Owner A…" at bounding box center [551, 182] width 694 height 265
click at [499, 170] on html "Search Popular Destinations Toscana, Italy Riviera Maya, Mexico Indonesia, Bali…" at bounding box center [551, 291] width 1102 height 583
click at [464, 229] on div at bounding box center [668, 234] width 460 height 10
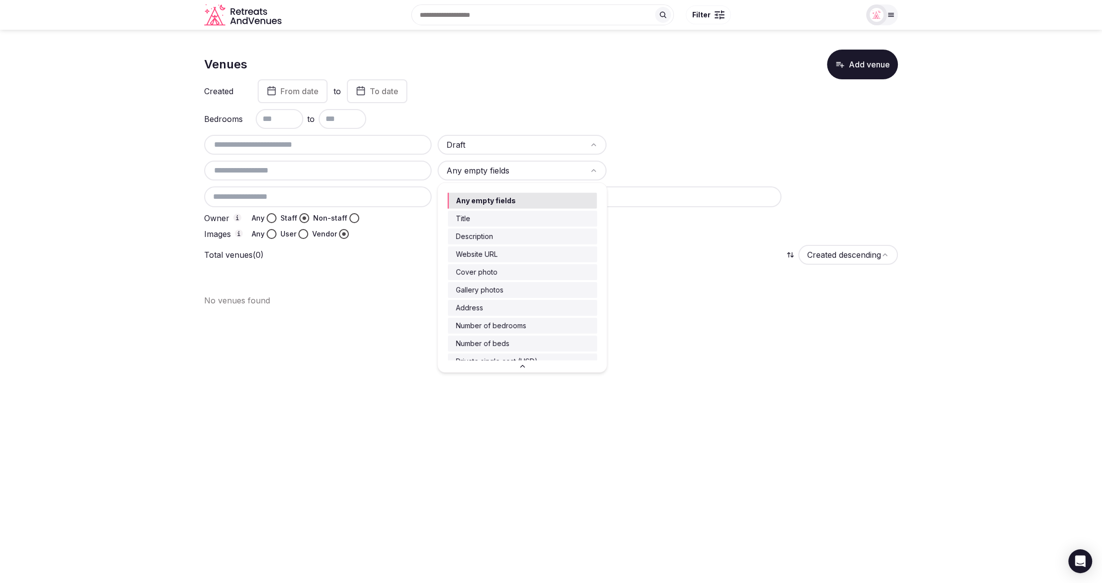
click at [496, 173] on html "Search Popular Destinations Toscana, Italy Riviera Maya, Mexico Indonesia, Bali…" at bounding box center [551, 291] width 1102 height 583
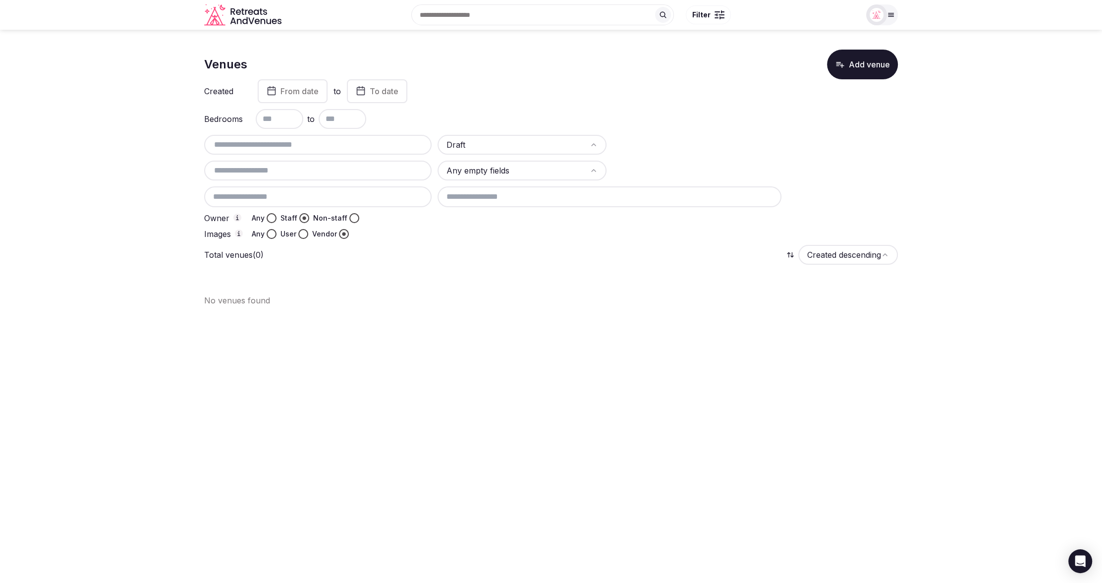
click at [369, 261] on html "Search Popular Destinations [GEOGRAPHIC_DATA], [GEOGRAPHIC_DATA] [GEOGRAPHIC_DA…" at bounding box center [551, 291] width 1102 height 583
click at [496, 260] on div "Total venues (0) Created descending" at bounding box center [551, 255] width 694 height 20
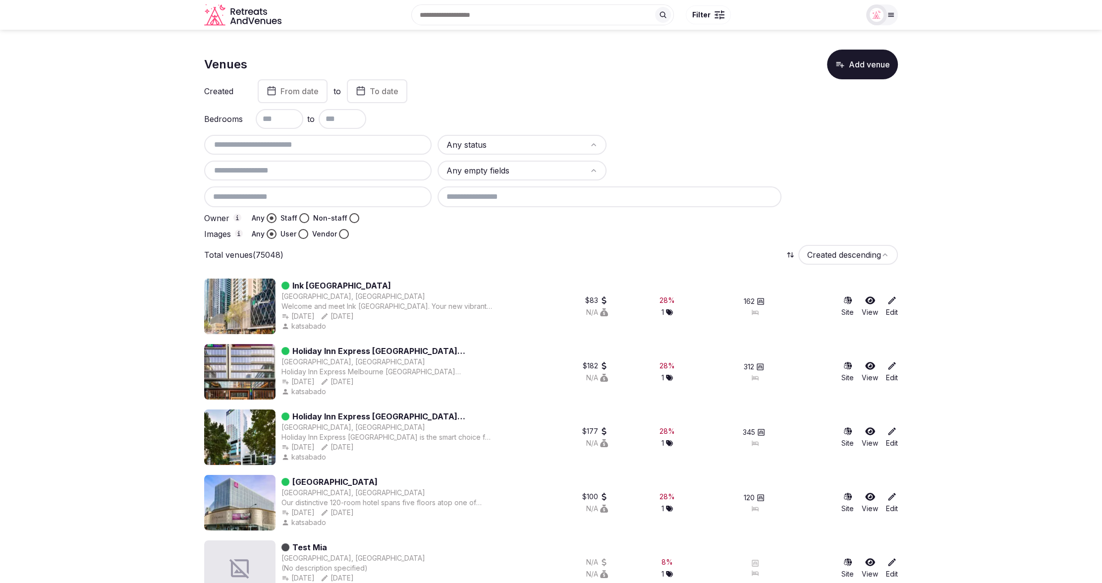
click at [349, 216] on button "Non-staff" at bounding box center [354, 218] width 10 height 10
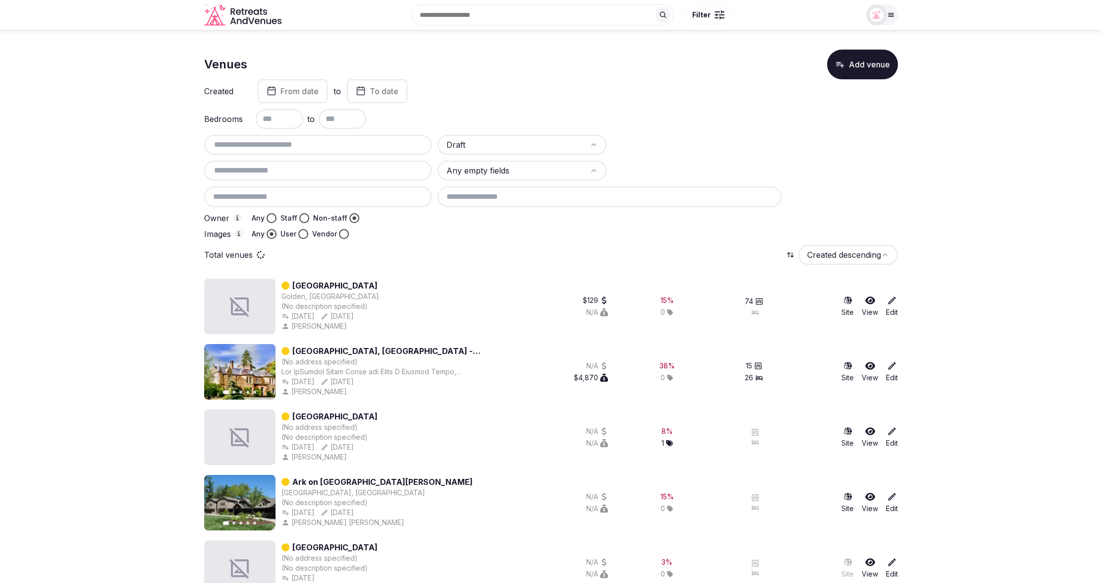
click at [304, 90] on span "From date" at bounding box center [299, 91] width 38 height 10
click at [234, 118] on icon "Go to the Previous Month" at bounding box center [232, 116] width 12 height 12
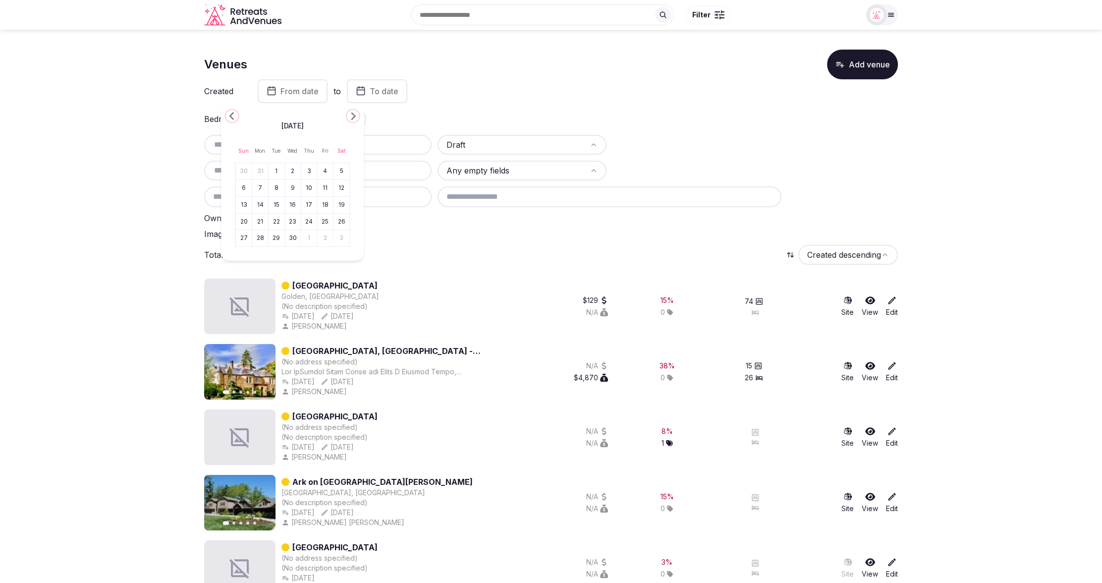
click at [234, 118] on icon "Go to the Previous Month" at bounding box center [232, 116] width 12 height 12
click at [232, 114] on icon "Go to the Previous Month" at bounding box center [232, 116] width 12 height 12
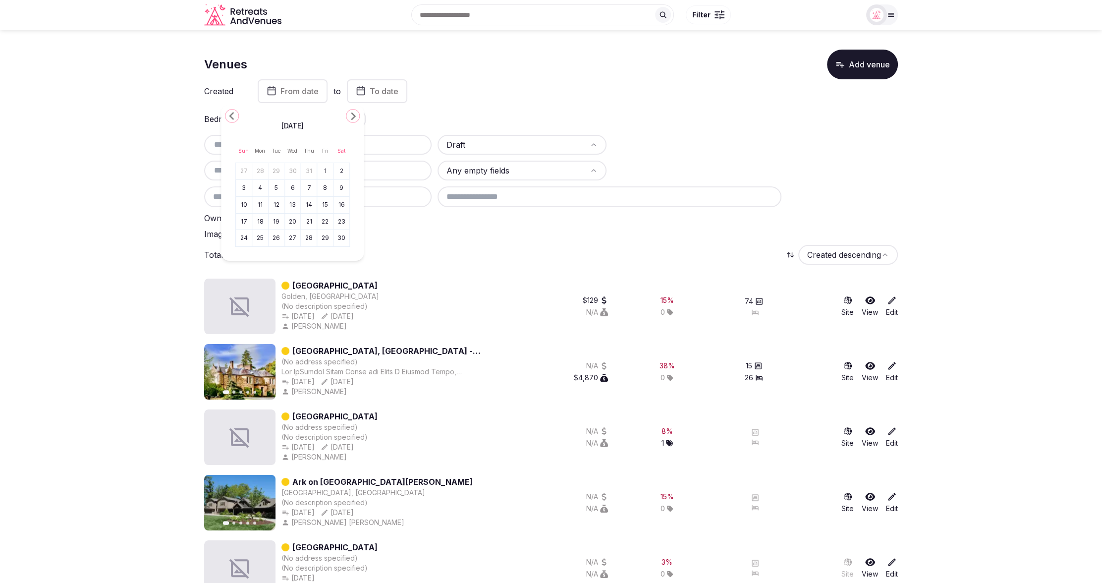
click at [232, 114] on icon "Go to the Previous Month" at bounding box center [232, 116] width 12 height 12
click at [277, 170] on button "1" at bounding box center [277, 171] width 14 height 14
click at [396, 96] on button "To date" at bounding box center [365, 91] width 60 height 24
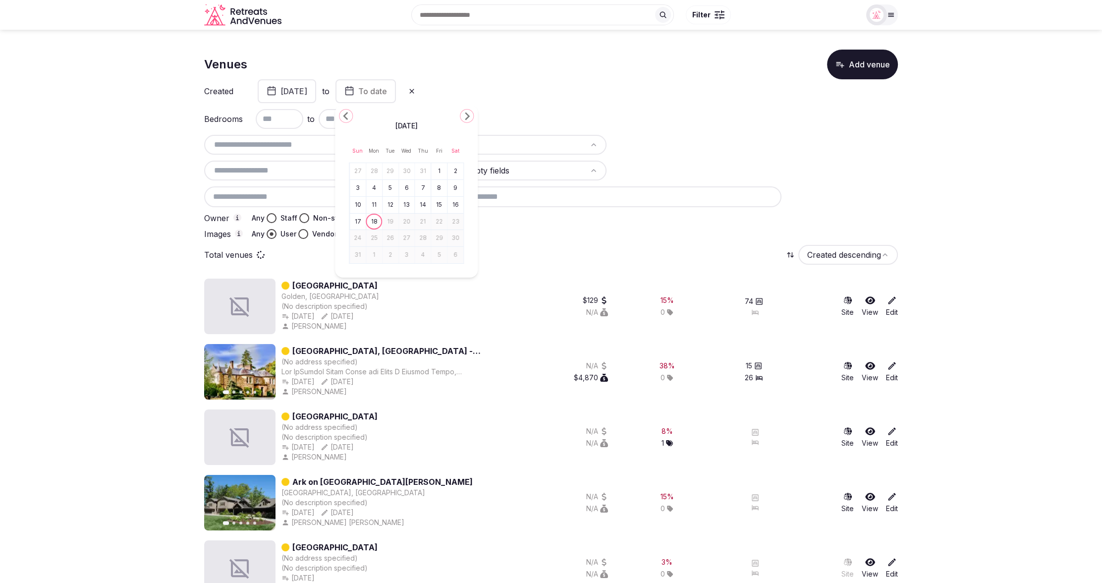
click at [372, 222] on button "18" at bounding box center [374, 221] width 14 height 14
click at [394, 87] on button "[DATE]" at bounding box center [364, 91] width 58 height 24
click at [307, 233] on button "User" at bounding box center [303, 234] width 10 height 10
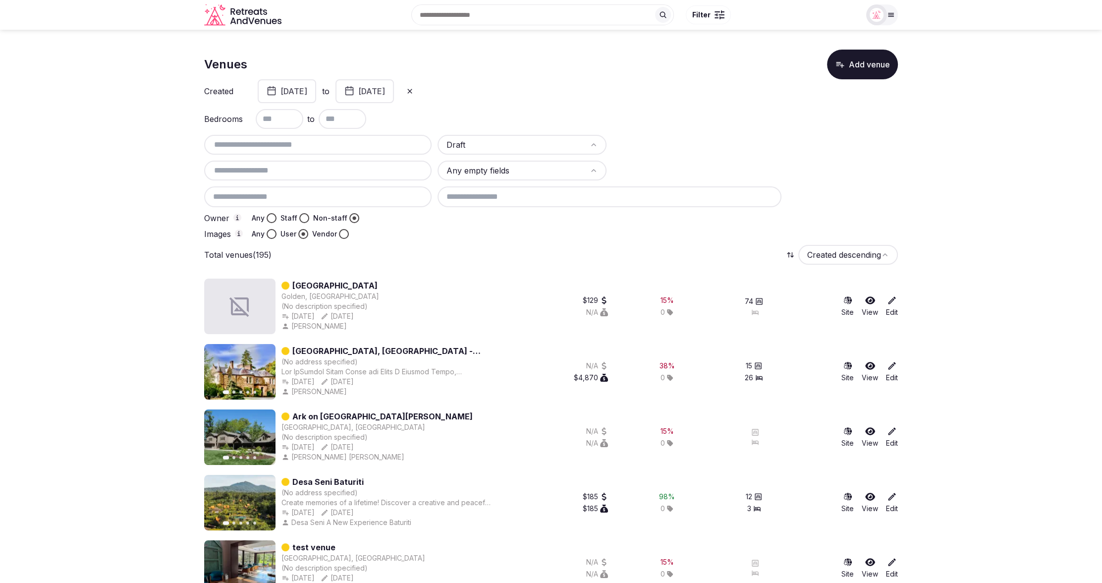
click at [271, 234] on button "Any" at bounding box center [272, 234] width 10 height 10
click at [543, 247] on div "Total venues Created descending" at bounding box center [551, 255] width 694 height 20
click at [339, 233] on button "Vendor" at bounding box center [344, 234] width 10 height 10
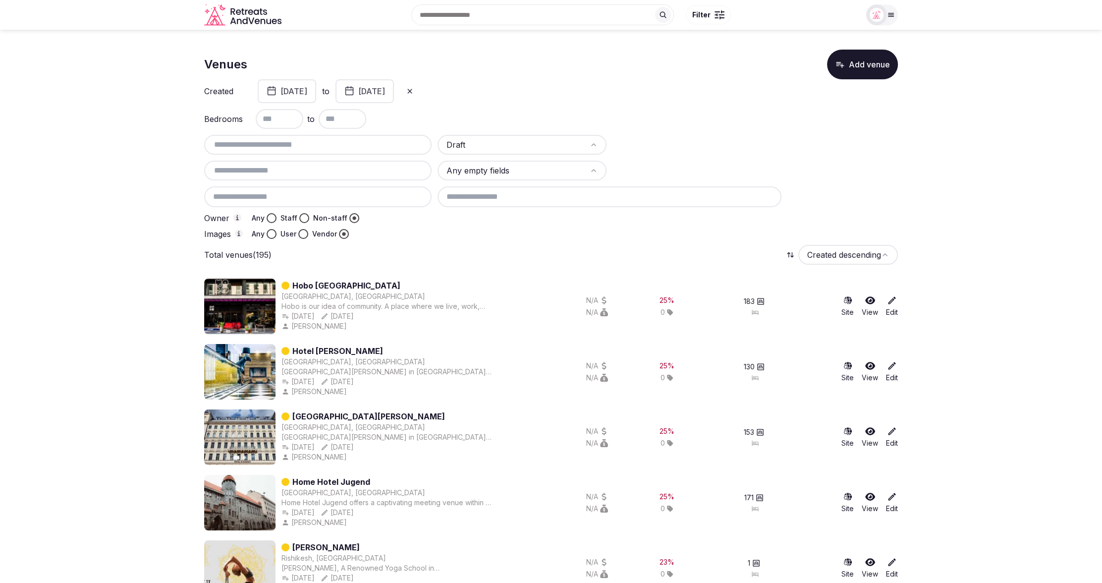
click at [271, 218] on button "Any" at bounding box center [272, 218] width 10 height 10
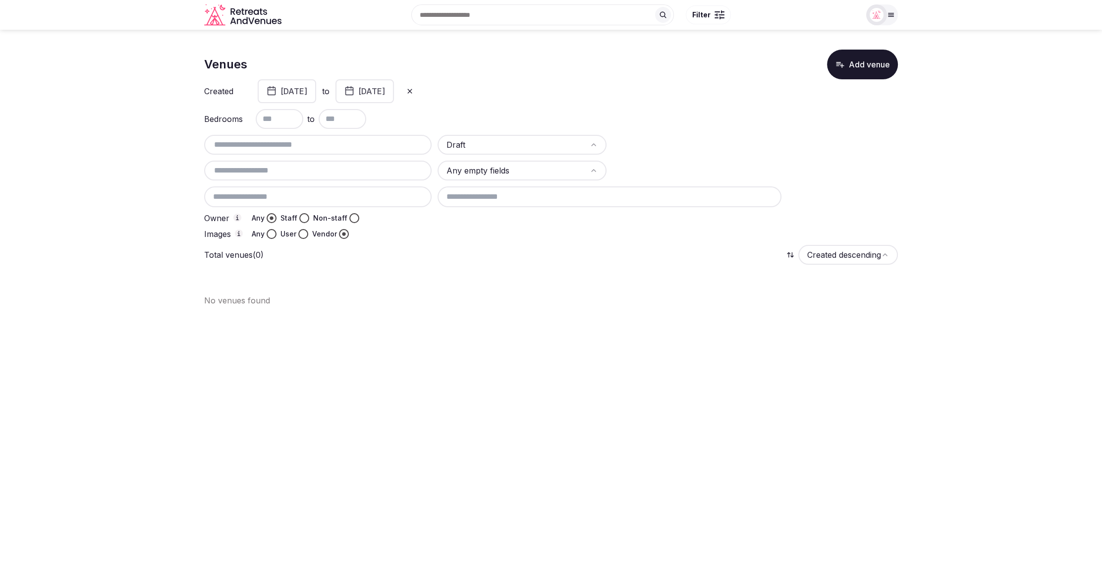
click at [440, 222] on div at bounding box center [668, 218] width 460 height 10
click at [353, 218] on button "Non-staff" at bounding box center [354, 218] width 10 height 10
click at [414, 93] on icon at bounding box center [410, 91] width 8 height 8
click at [302, 216] on button "Staff" at bounding box center [304, 218] width 10 height 10
click at [270, 218] on button "Any" at bounding box center [272, 218] width 10 height 10
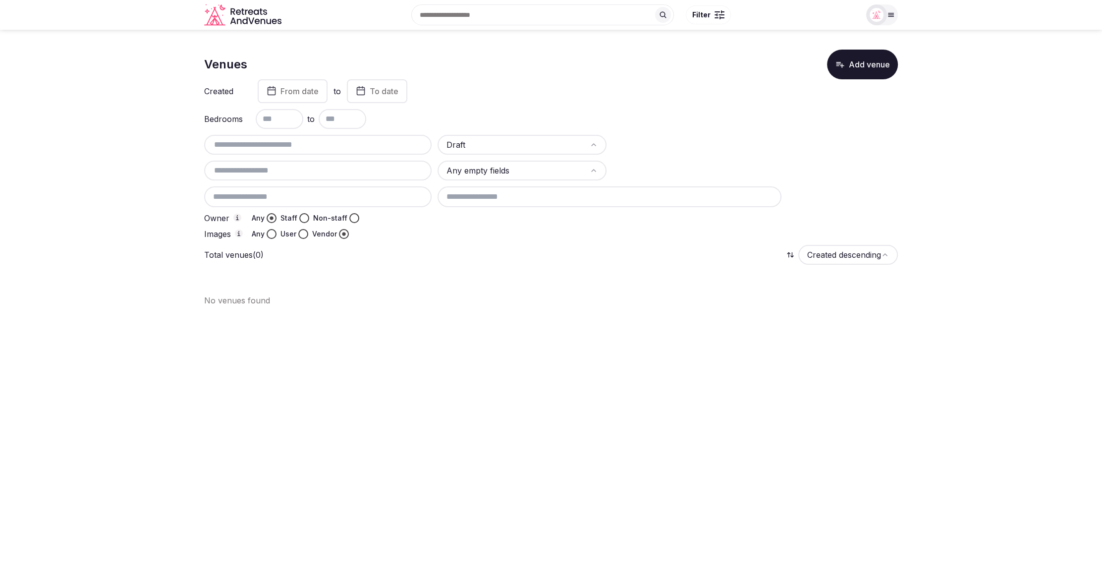
click at [571, 250] on div "Total venues (0) Created descending" at bounding box center [551, 255] width 694 height 20
click at [839, 254] on html "Search Popular Destinations [GEOGRAPHIC_DATA], [GEOGRAPHIC_DATA] [GEOGRAPHIC_DA…" at bounding box center [551, 291] width 1102 height 583
click at [567, 230] on html "Search Popular Destinations [GEOGRAPHIC_DATA], [GEOGRAPHIC_DATA] [GEOGRAPHIC_DA…" at bounding box center [551, 291] width 1102 height 583
click at [301, 234] on button "User" at bounding box center [303, 234] width 10 height 10
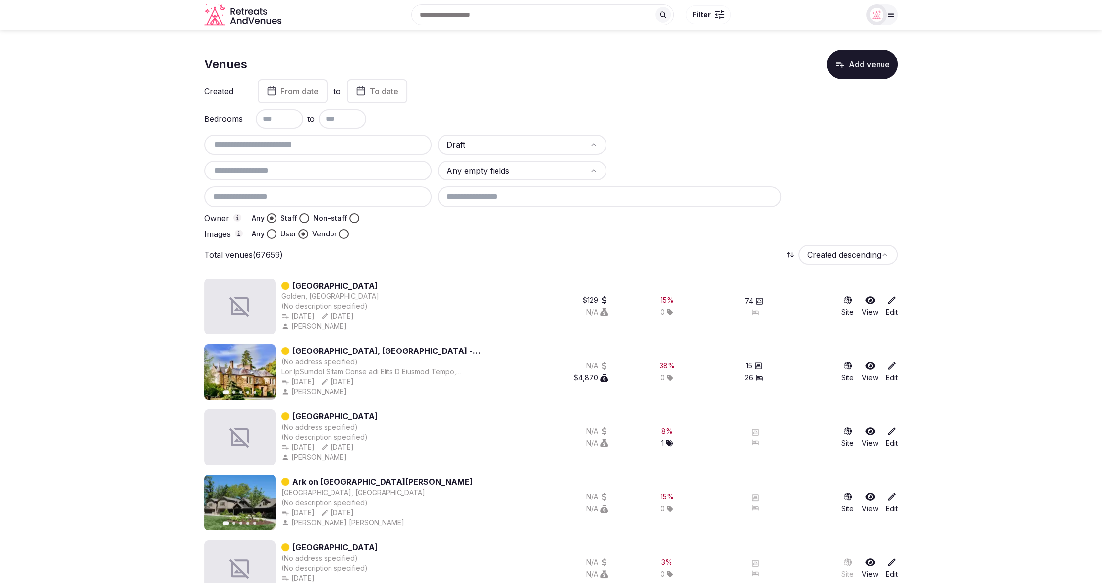
click at [269, 233] on button "Any" at bounding box center [272, 234] width 10 height 10
click at [894, 155] on div "Draft Any empty fields Owner Any Staff Non-staff Images Any User Vendor" at bounding box center [551, 187] width 694 height 104
click at [890, 302] on icon at bounding box center [892, 300] width 7 height 7
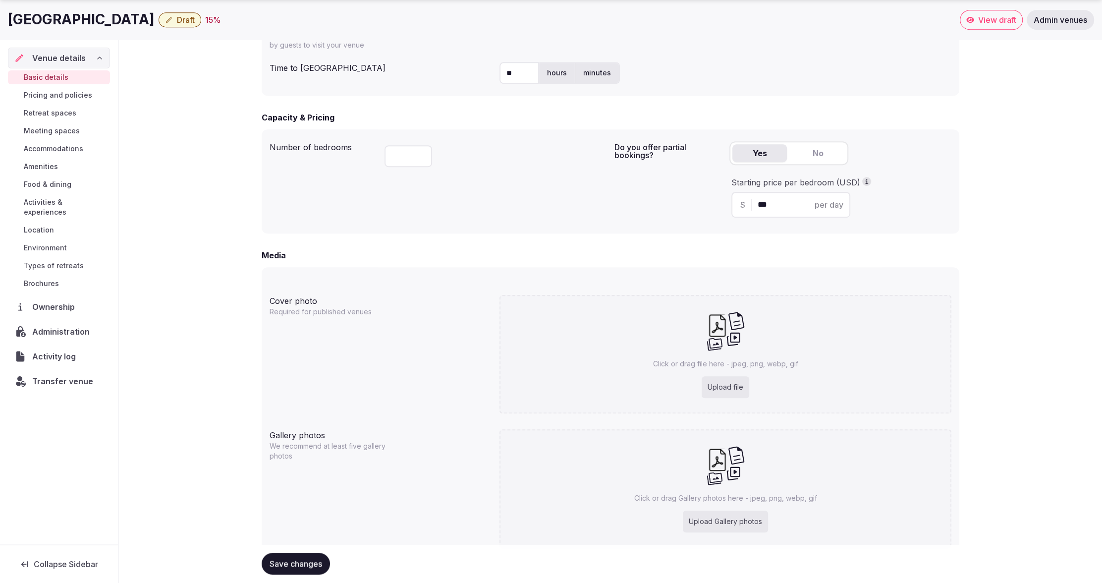
scroll to position [613, 0]
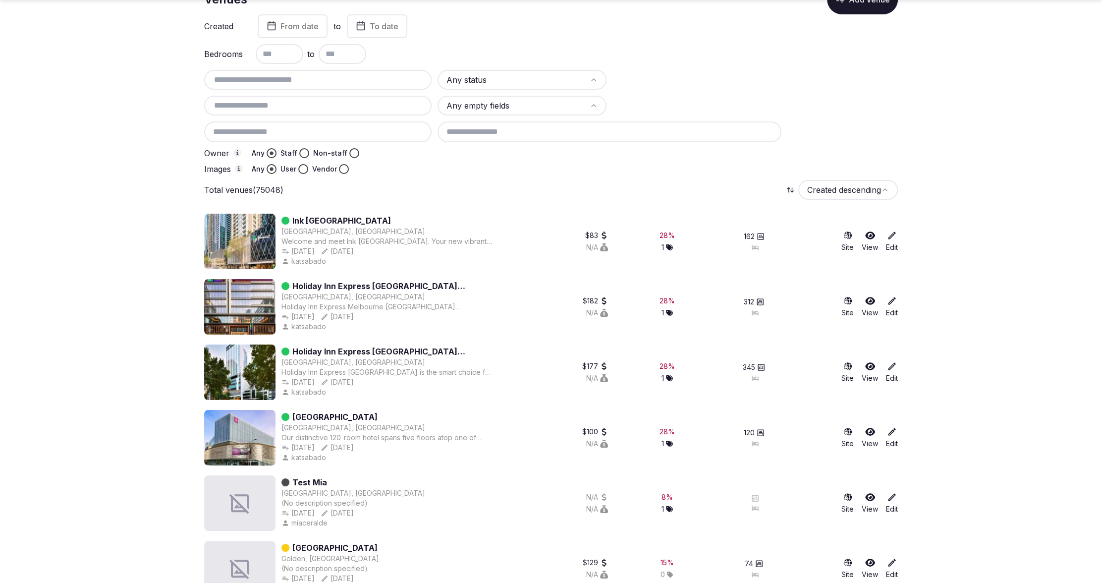
scroll to position [87, 0]
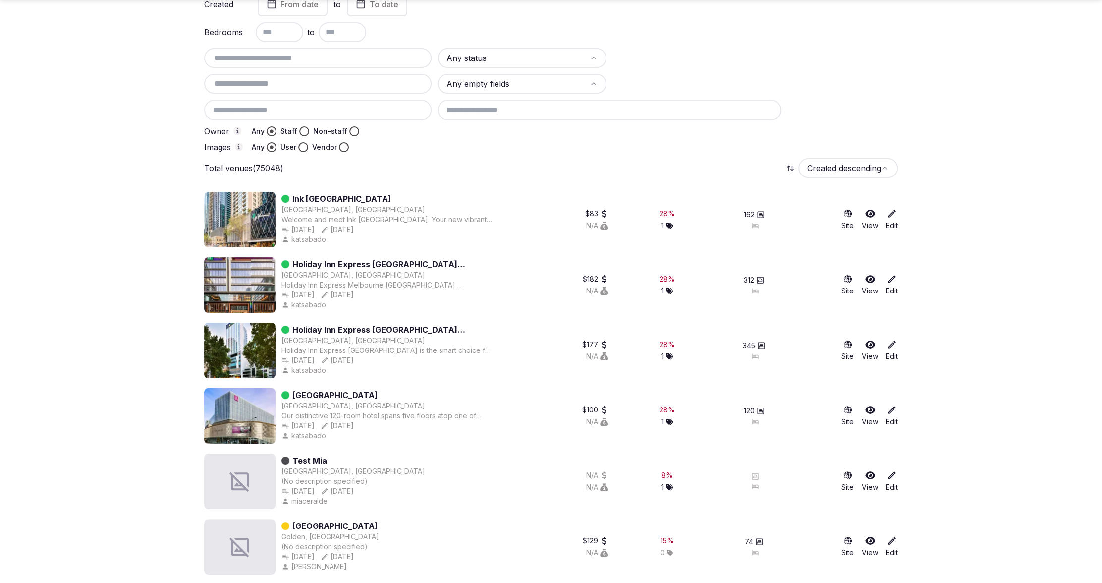
click at [889, 217] on icon at bounding box center [892, 213] width 7 height 7
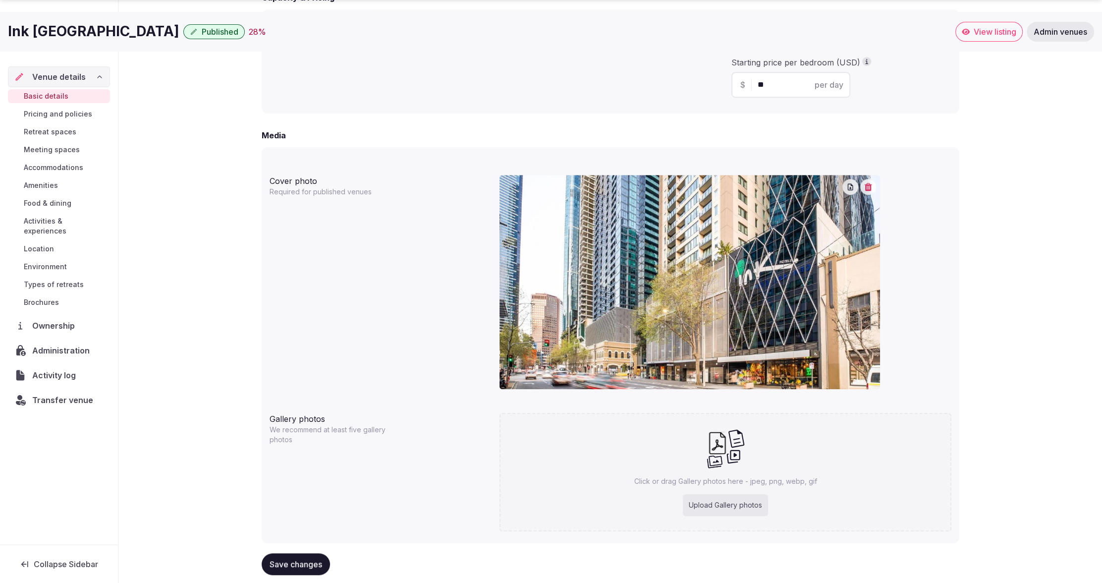
scroll to position [709, 0]
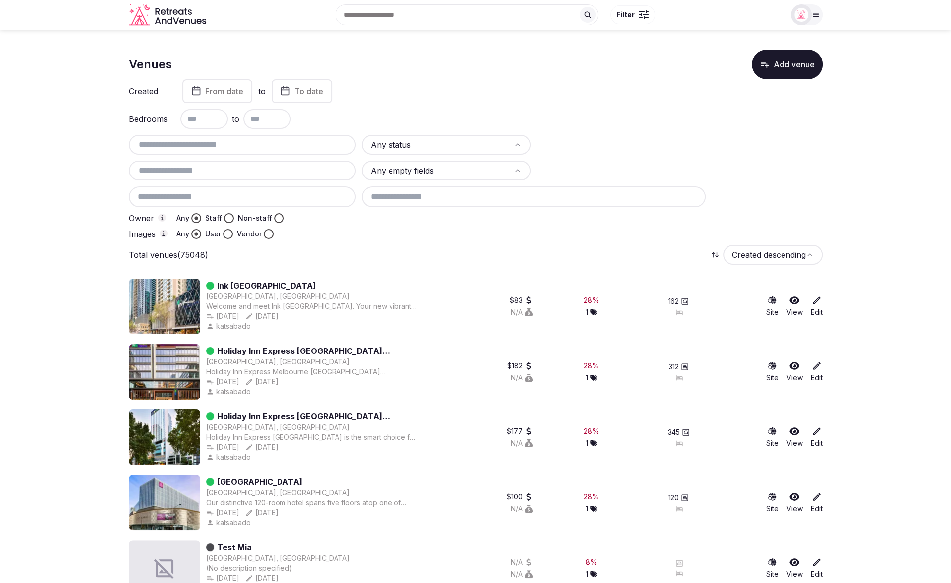
click at [816, 304] on icon at bounding box center [817, 300] width 10 height 10
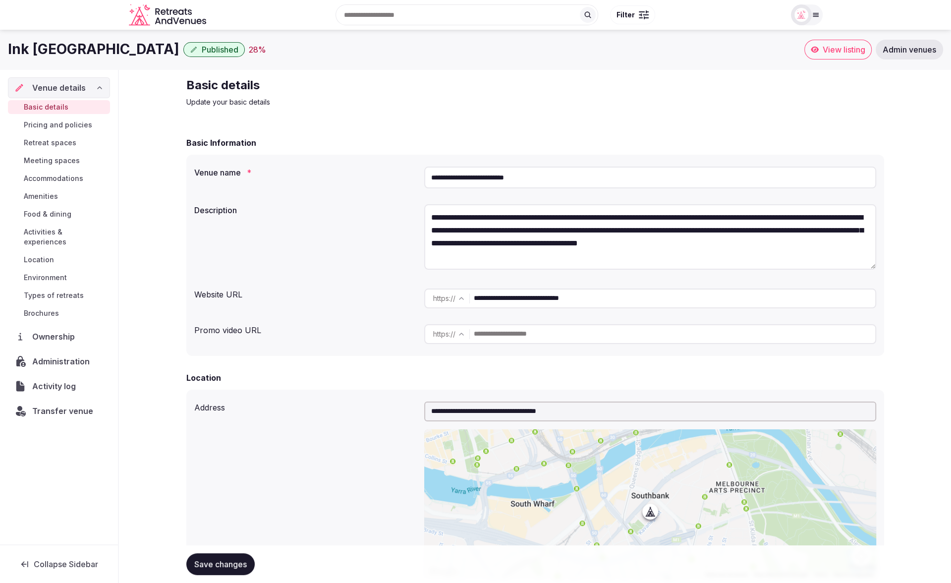
drag, startPoint x: 90, startPoint y: 125, endPoint x: 859, endPoint y: 1, distance: 778.9
